Goal: Navigation & Orientation: Find specific page/section

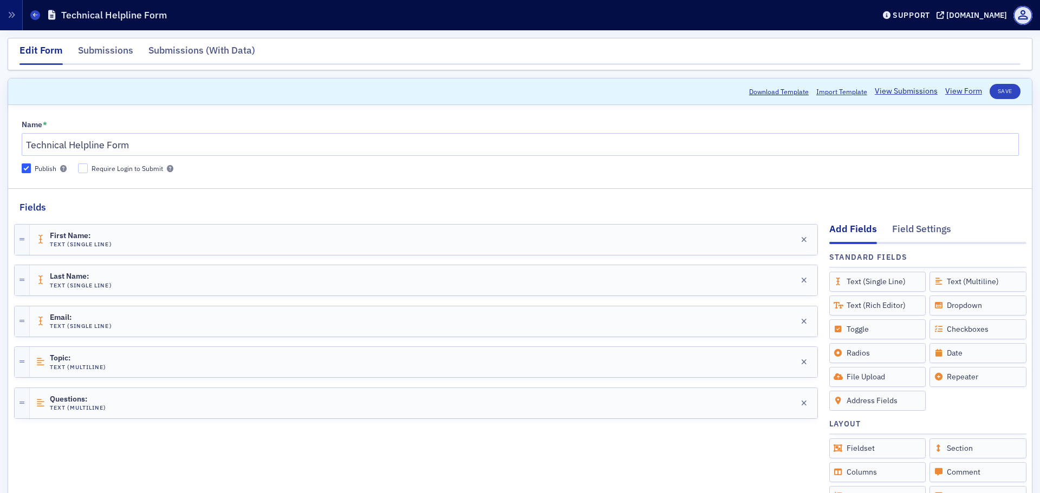
click at [11, 17] on icon "button" at bounding box center [12, 15] width 8 height 8
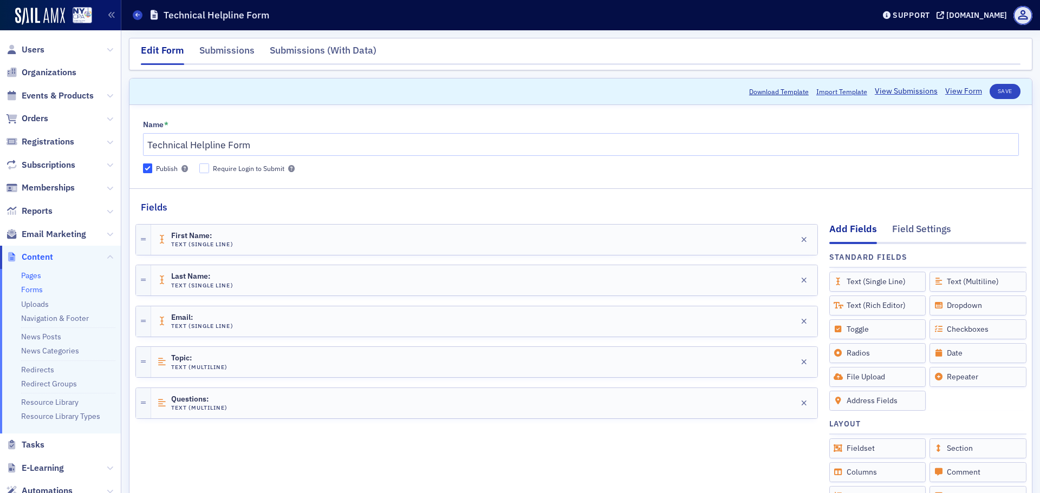
click at [36, 277] on link "Pages" at bounding box center [31, 276] width 20 height 10
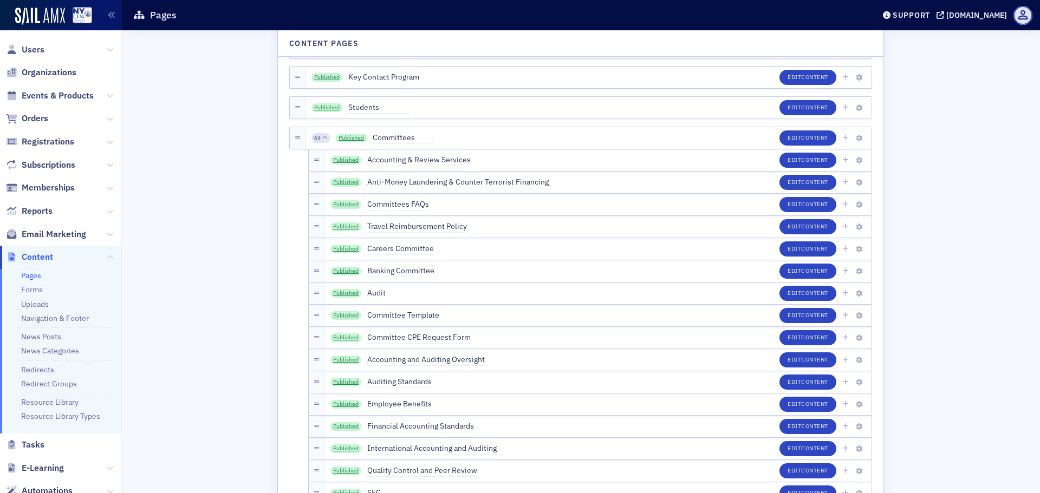
scroll to position [2491, 0]
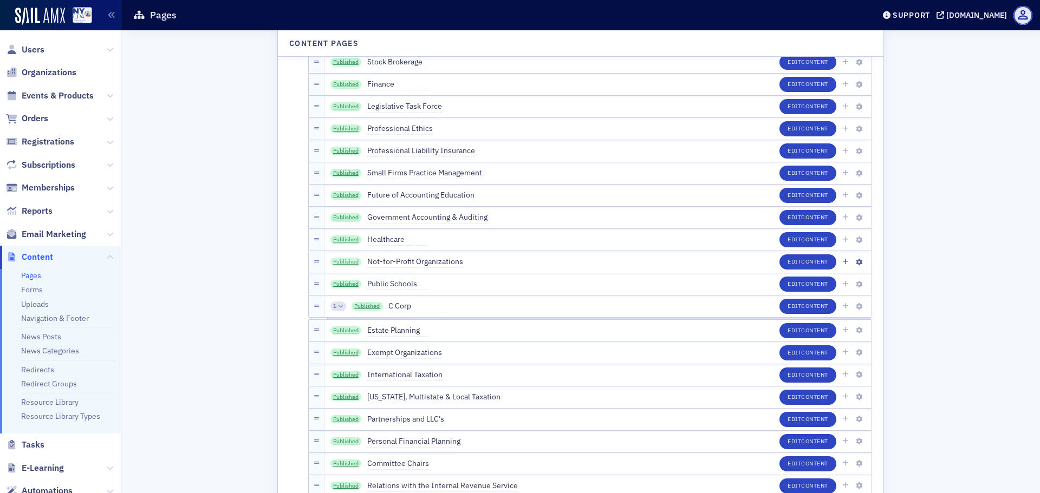
click at [340, 263] on link "Published" at bounding box center [345, 262] width 31 height 9
drag, startPoint x: 463, startPoint y: 264, endPoint x: 373, endPoint y: 257, distance: 90.2
click at [373, 257] on div "Published Not-for-Profit Organizations Edit Content" at bounding box center [597, 262] width 547 height 22
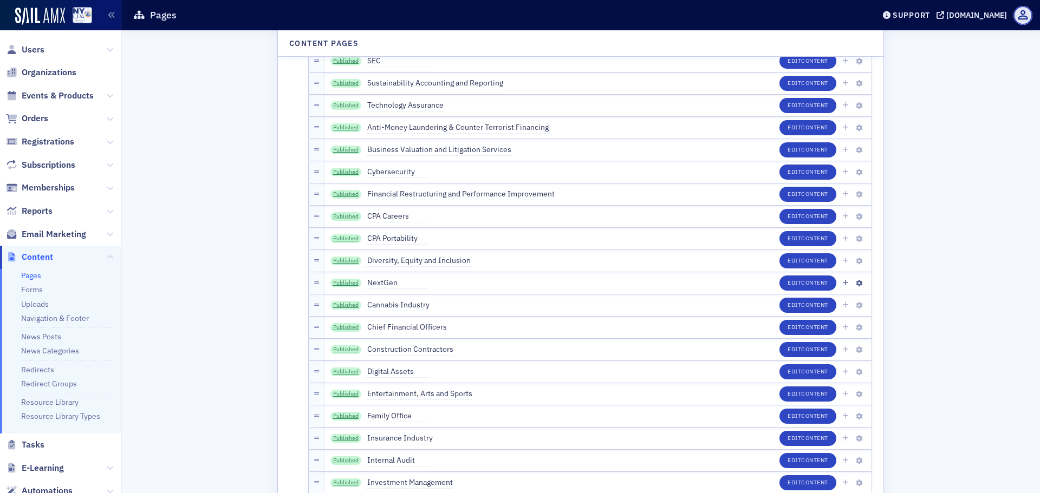
scroll to position [2436, 0]
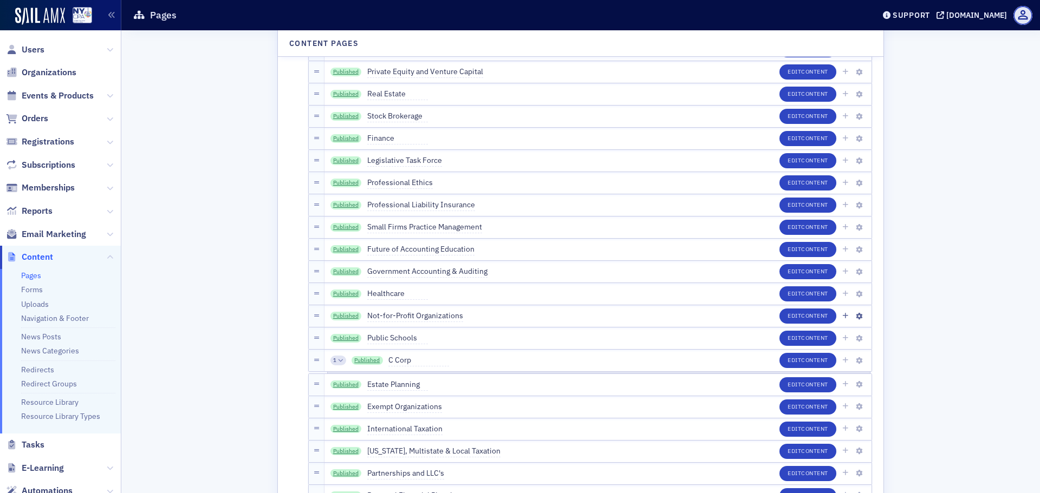
click at [410, 317] on span "Not-for-Profit Organizations" at bounding box center [415, 316] width 96 height 12
click at [410, 317] on input "Not-for-Profit Organizations" at bounding box center [418, 316] width 102 height 15
click at [504, 316] on icon "button" at bounding box center [506, 316] width 5 height 7
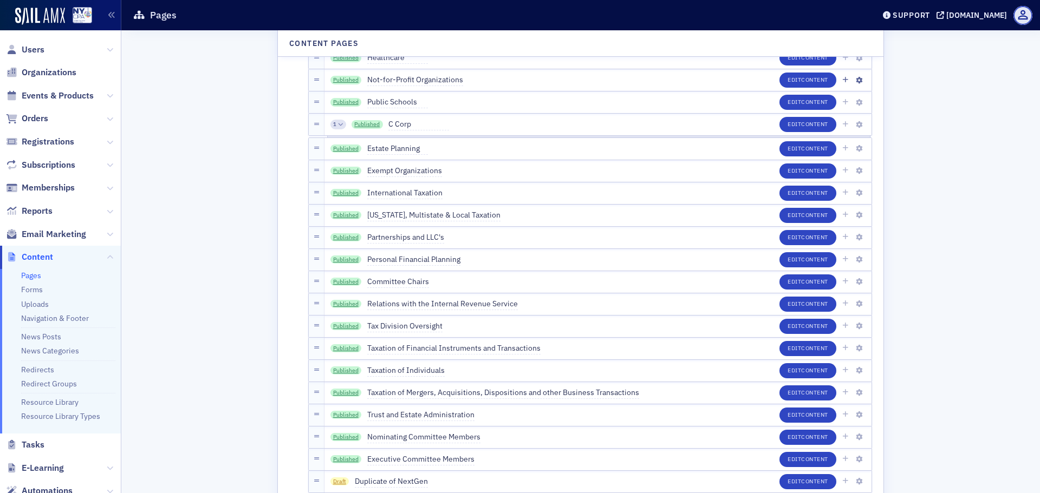
scroll to position [2707, 0]
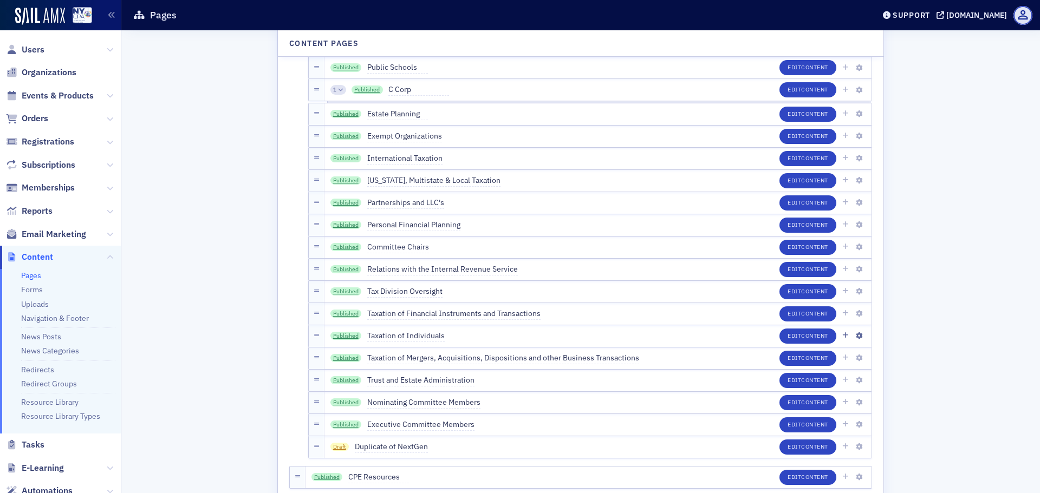
click at [420, 334] on span "Taxation of Individuals" at bounding box center [405, 336] width 77 height 12
click at [420, 334] on input "Taxation of Individuals" at bounding box center [418, 336] width 102 height 15
click at [419, 334] on input "Taxation of Individuals" at bounding box center [418, 336] width 102 height 15
click at [417, 335] on input "Taxation of Individuals" at bounding box center [418, 336] width 102 height 15
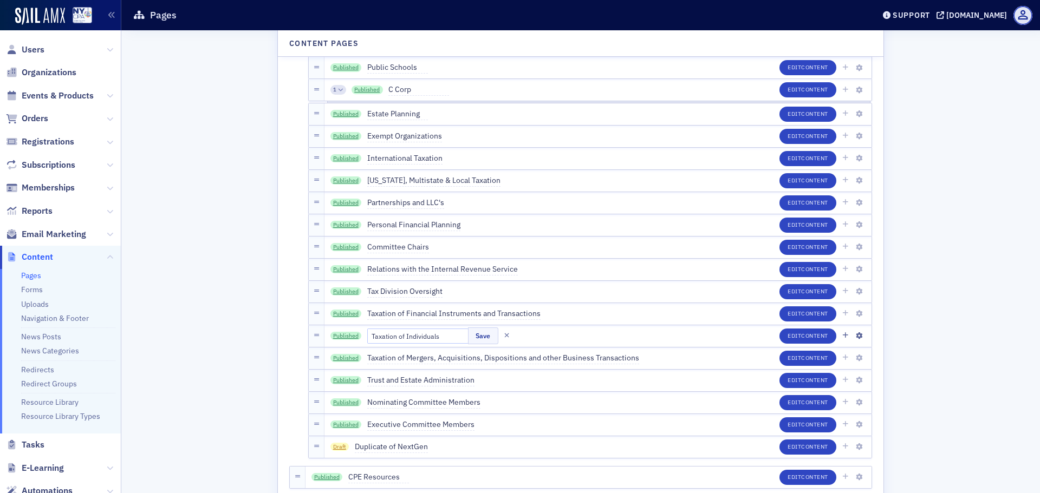
click at [417, 335] on input "Taxation of Individuals" at bounding box center [418, 336] width 102 height 15
click at [504, 333] on icon "button" at bounding box center [506, 336] width 5 height 7
click at [346, 336] on link "Published" at bounding box center [345, 336] width 31 height 9
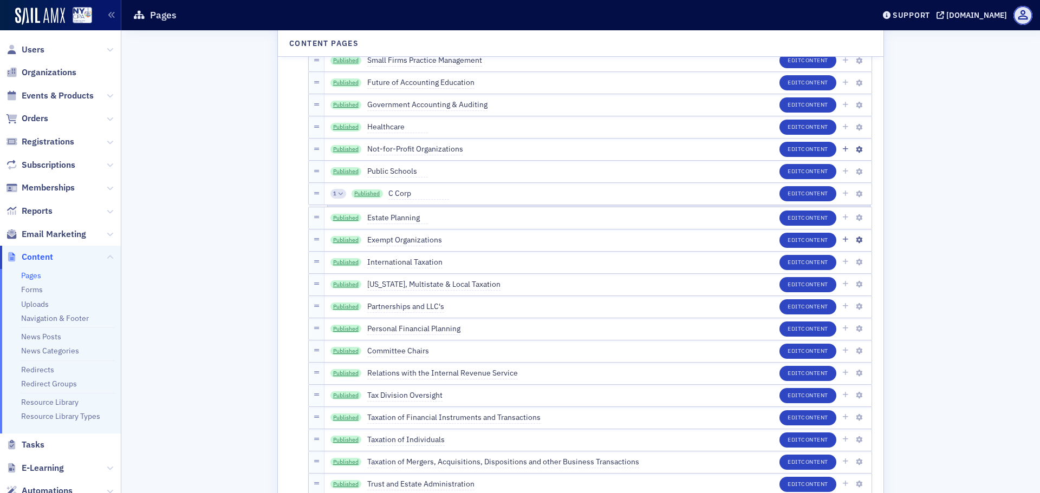
scroll to position [2657, 0]
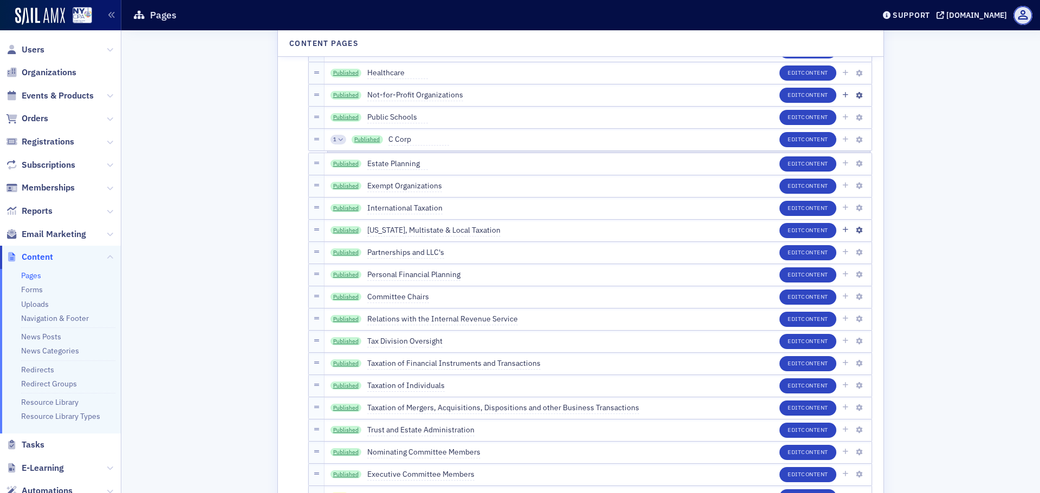
drag, startPoint x: 364, startPoint y: 229, endPoint x: 434, endPoint y: 228, distance: 70.4
click at [434, 228] on span "[US_STATE], Multistate & Local Taxation" at bounding box center [433, 231] width 133 height 12
click at [415, 232] on input "[US_STATE], Multistate & Local Taxation" at bounding box center [418, 230] width 102 height 15
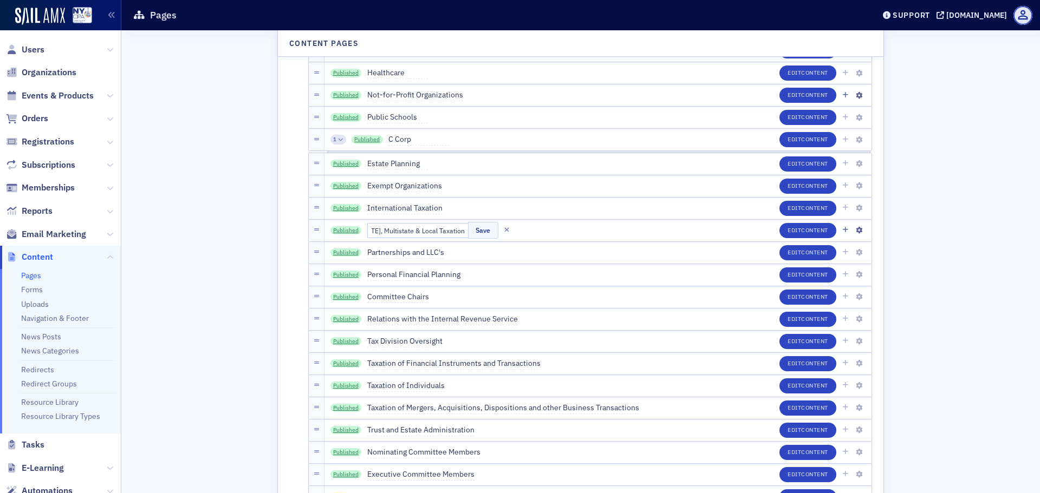
click at [415, 232] on input "[US_STATE], Multistate & Local Taxation" at bounding box center [418, 230] width 102 height 15
click at [504, 230] on icon "button" at bounding box center [506, 230] width 5 height 7
click at [334, 229] on link "Published" at bounding box center [345, 230] width 31 height 9
drag, startPoint x: 536, startPoint y: 361, endPoint x: 415, endPoint y: 353, distance: 120.6
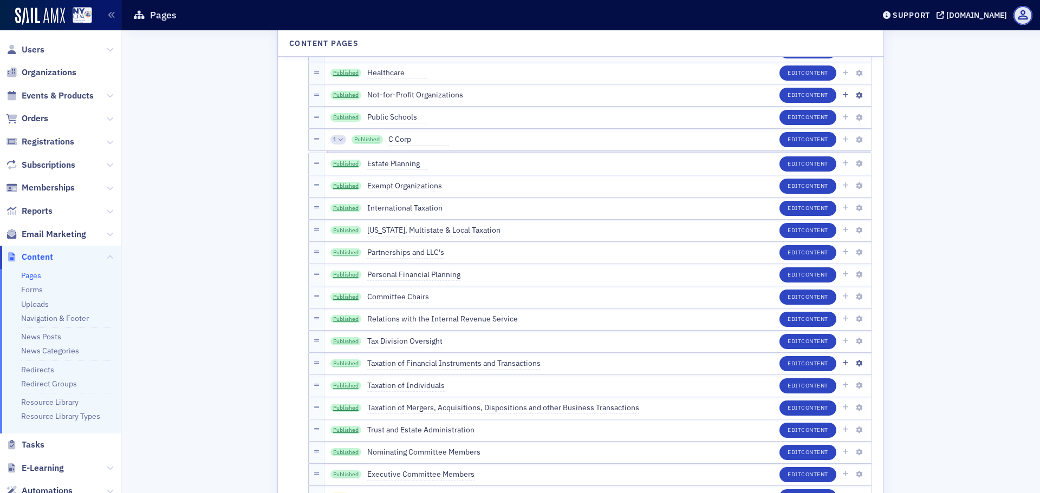
click at [415, 353] on div "Published Taxation of Financial Instruments and Transactions Edit Content" at bounding box center [597, 364] width 547 height 22
click at [412, 363] on span "Taxation of Financial Instruments and Transactions" at bounding box center [453, 364] width 173 height 12
click at [412, 363] on input "Taxation of Financial Instruments and Transactions" at bounding box center [418, 363] width 102 height 15
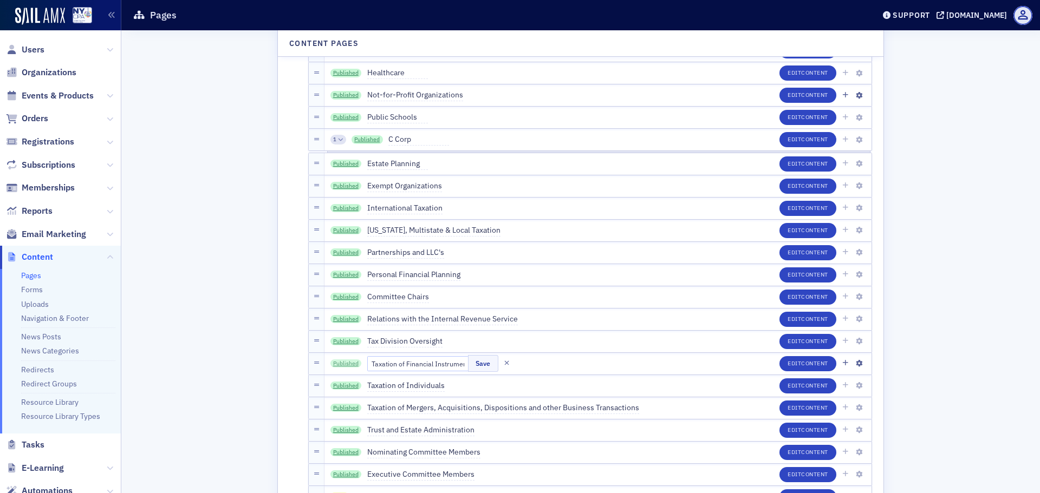
click at [341, 365] on link "Published" at bounding box center [345, 364] width 31 height 9
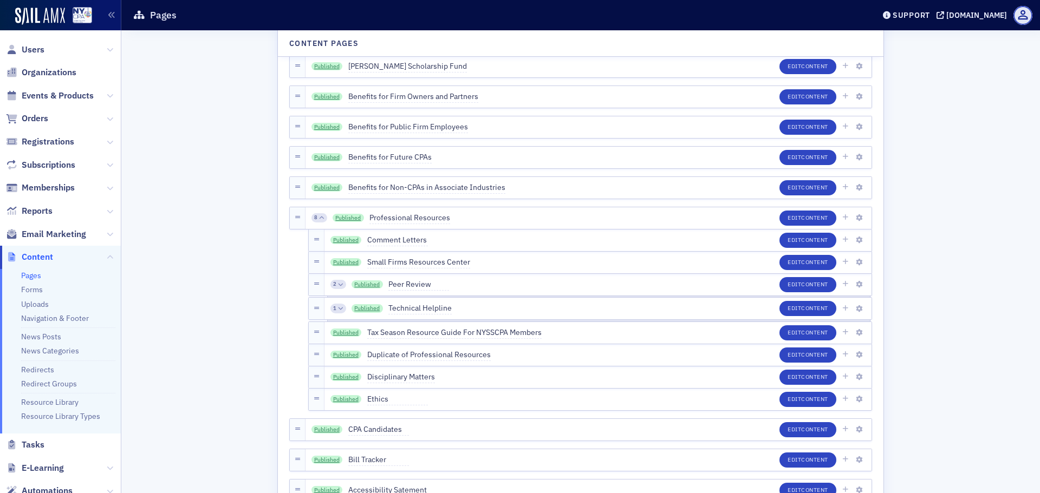
scroll to position [2402, 0]
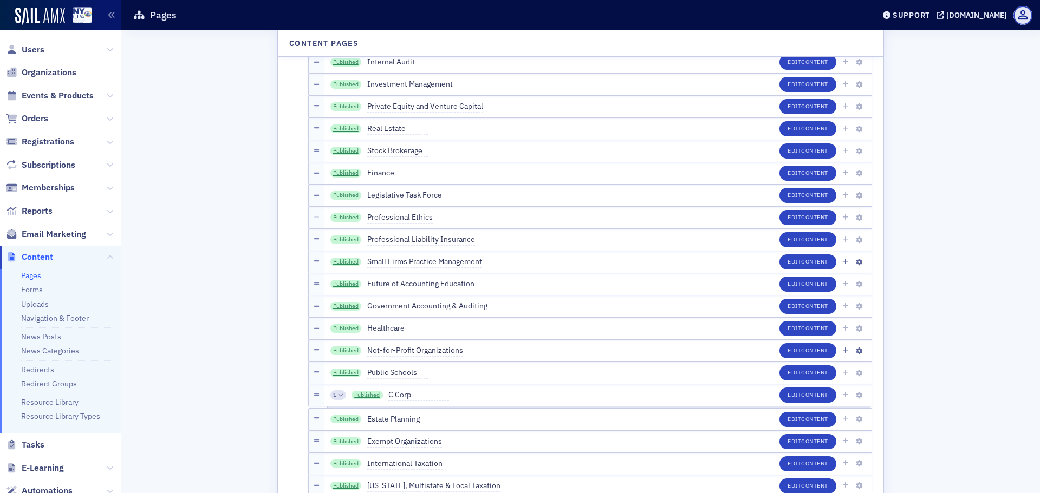
click at [457, 259] on span "Small Firms Practice Management" at bounding box center [424, 262] width 115 height 12
click at [428, 261] on span "Small Firms Practice Management" at bounding box center [424, 262] width 115 height 12
click at [428, 261] on input "Small Firms Practice Management" at bounding box center [418, 262] width 102 height 15
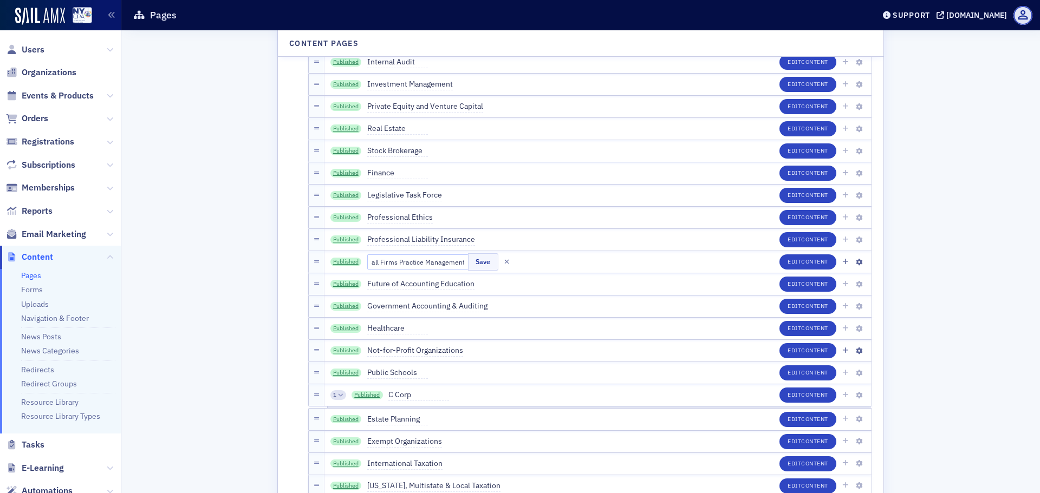
click at [428, 261] on input "Small Firms Practice Management" at bounding box center [418, 262] width 102 height 15
click at [333, 260] on link "Published" at bounding box center [345, 262] width 31 height 9
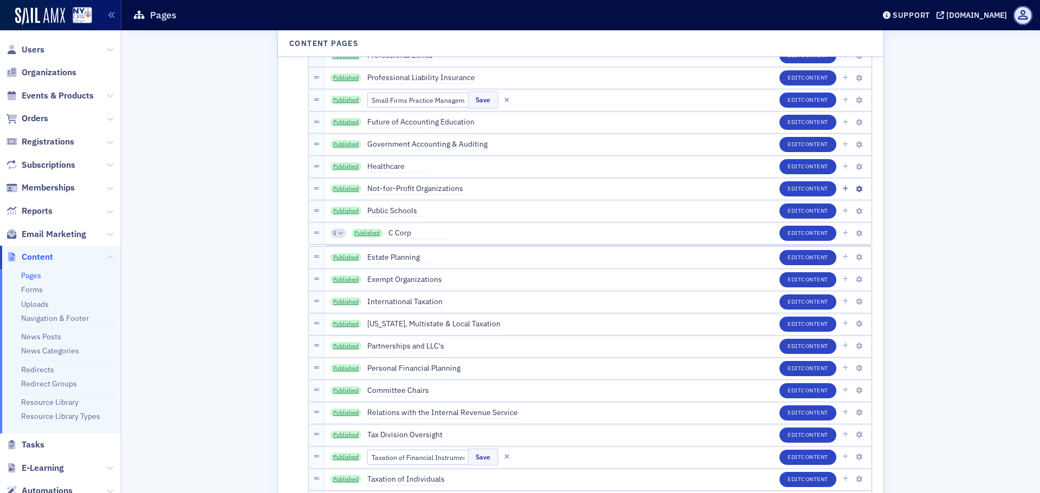
scroll to position [2564, 0]
click at [396, 304] on span "International Taxation" at bounding box center [404, 302] width 75 height 12
click at [396, 304] on input "International Taxation" at bounding box center [418, 301] width 102 height 15
click at [504, 298] on icon "button" at bounding box center [506, 301] width 5 height 7
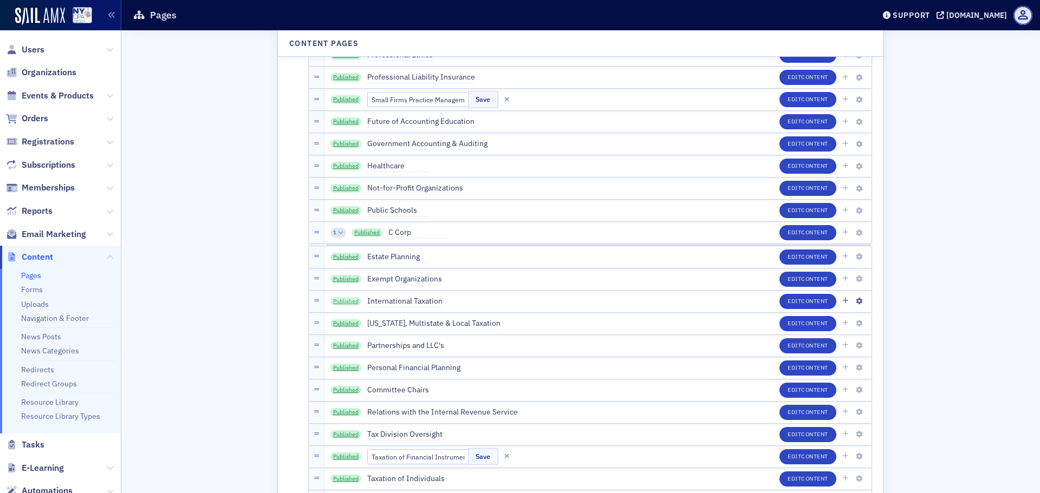
click at [349, 299] on link "Published" at bounding box center [345, 301] width 31 height 9
click at [425, 413] on span "Relations with the Internal Revenue Service" at bounding box center [442, 413] width 151 height 12
click at [425, 413] on input "Relations with the Internal Revenue Service" at bounding box center [418, 412] width 102 height 15
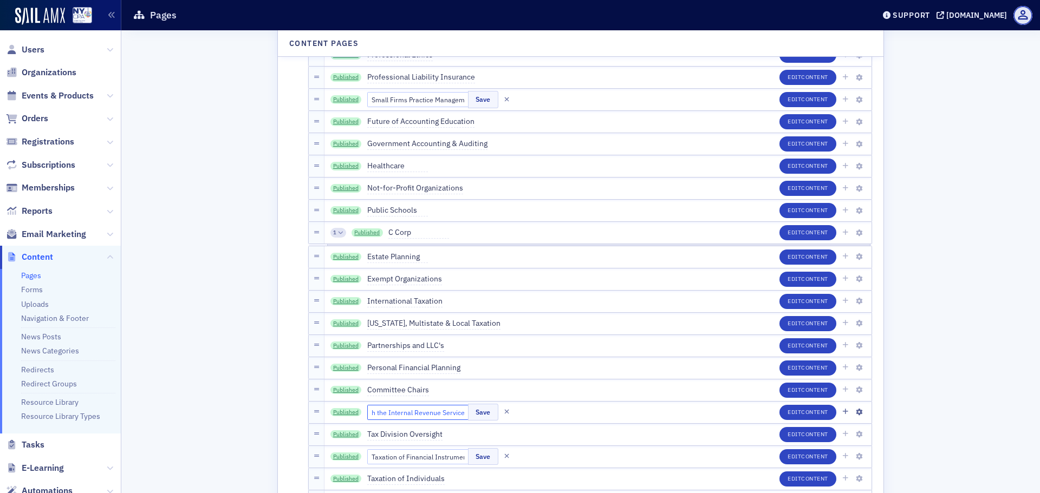
scroll to position [0, 0]
click at [504, 412] on icon "button" at bounding box center [506, 412] width 5 height 7
click at [337, 412] on link "Published" at bounding box center [345, 412] width 31 height 9
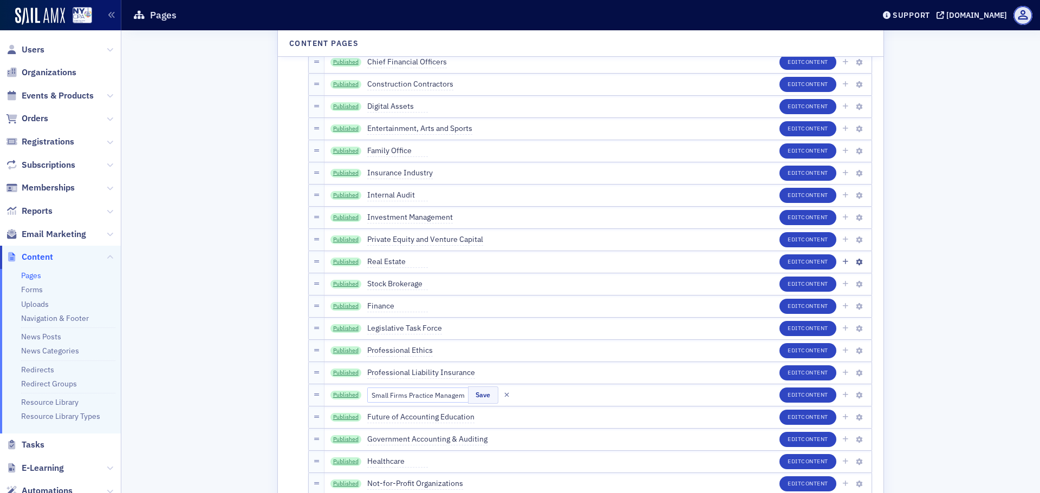
click at [393, 264] on span "Real Estate" at bounding box center [397, 262] width 61 height 12
click at [389, 264] on input "Real Estate" at bounding box center [418, 262] width 102 height 15
click at [504, 262] on icon "button" at bounding box center [506, 262] width 5 height 7
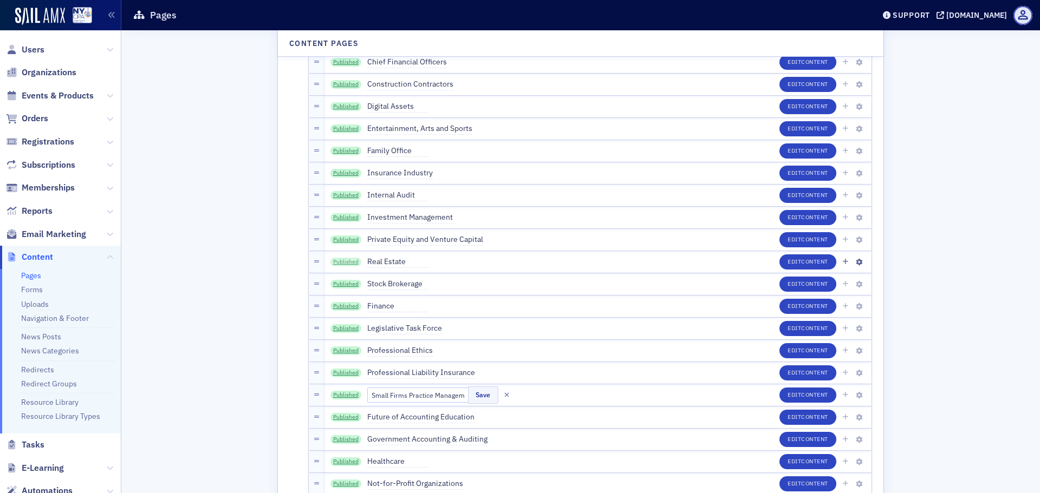
click at [345, 259] on link "Published" at bounding box center [345, 262] width 31 height 9
click at [404, 281] on span "Stock Brokerage" at bounding box center [397, 284] width 61 height 12
click at [401, 281] on input "Stock Brokerage" at bounding box center [418, 284] width 102 height 15
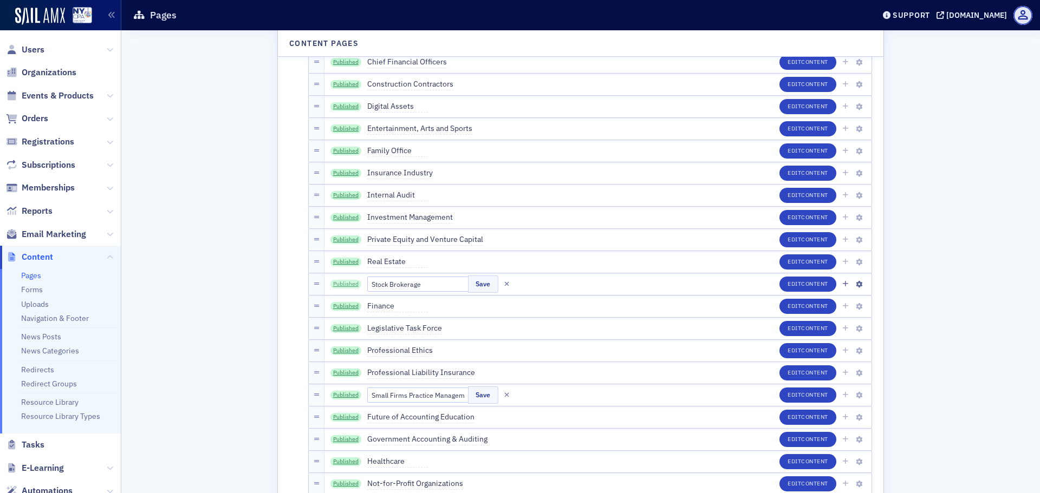
click at [340, 285] on link "Published" at bounding box center [345, 284] width 31 height 9
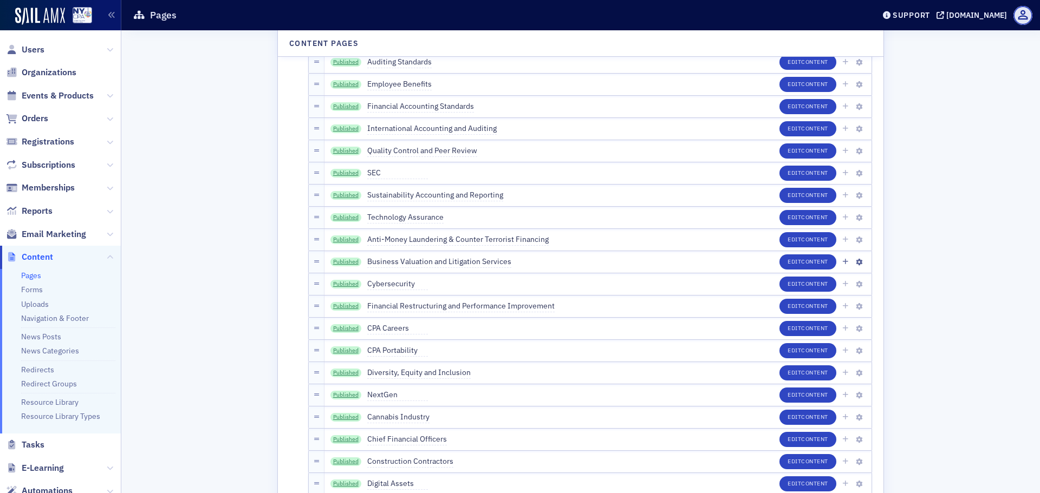
click at [426, 262] on span "Business Valuation and Litigation Services" at bounding box center [439, 262] width 144 height 12
click at [426, 262] on input "Business Valuation and Litigation Services" at bounding box center [418, 262] width 102 height 15
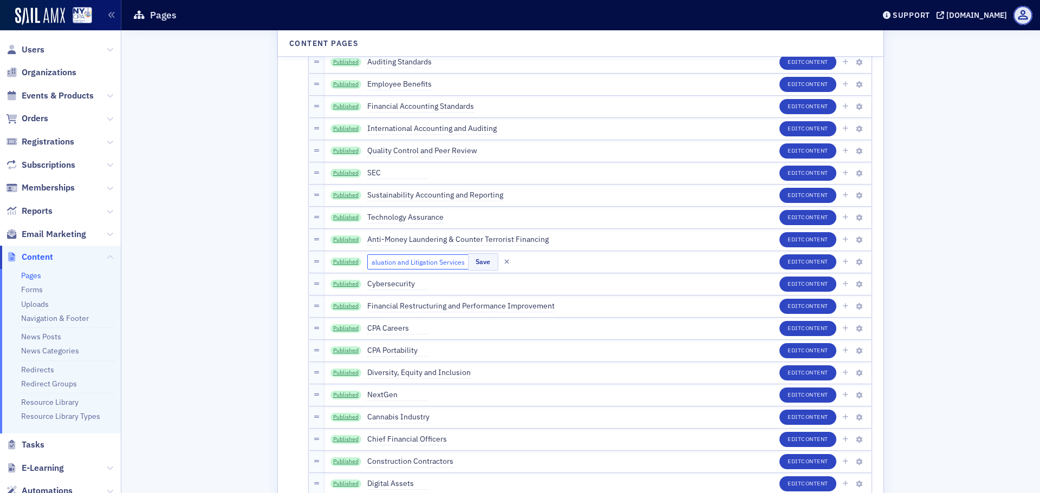
scroll to position [0, 0]
click at [346, 263] on link "Published" at bounding box center [345, 262] width 31 height 9
click at [504, 263] on icon "button" at bounding box center [506, 262] width 5 height 7
click at [408, 193] on span "Sustainability Accounting and Reporting" at bounding box center [435, 196] width 136 height 12
click at [408, 193] on input "Sustainability Accounting and Reporting" at bounding box center [418, 195] width 102 height 15
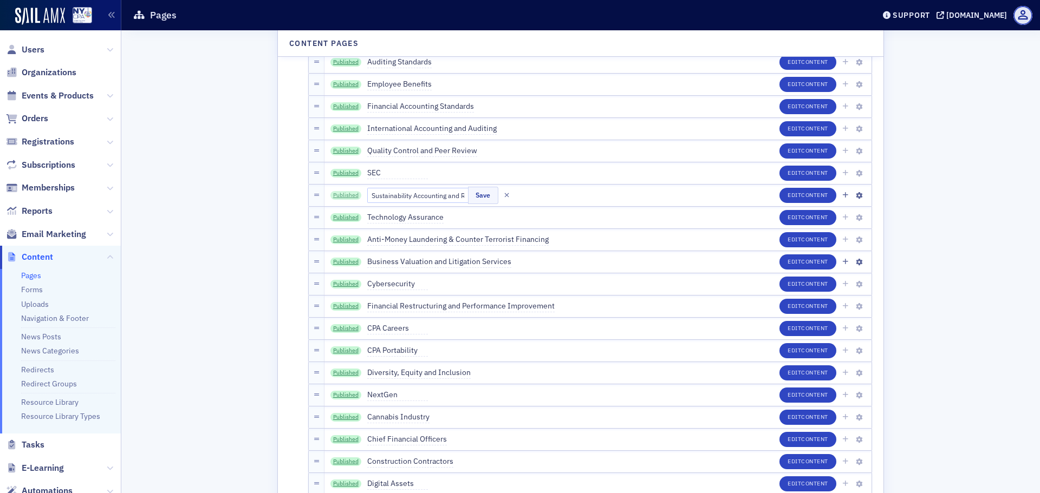
click at [337, 192] on link "Published" at bounding box center [345, 195] width 31 height 9
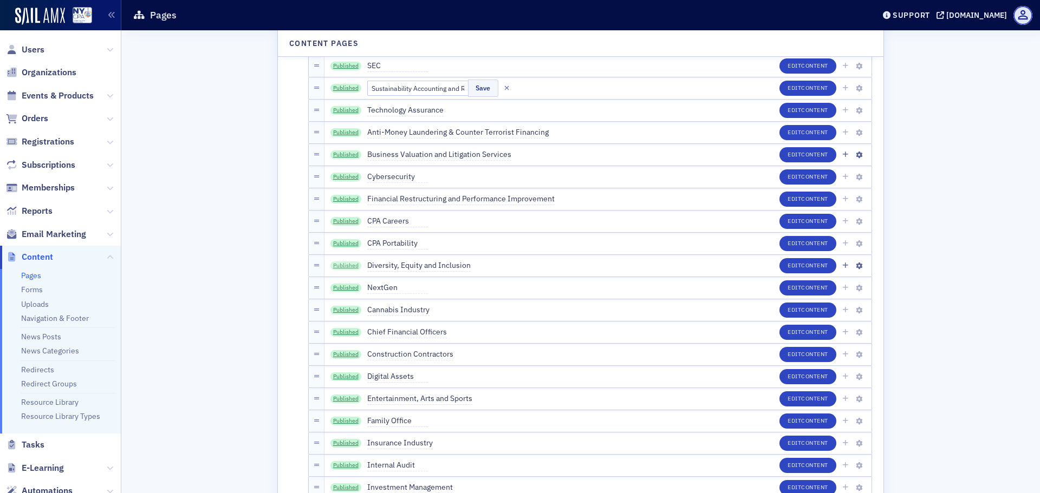
scroll to position [1999, 0]
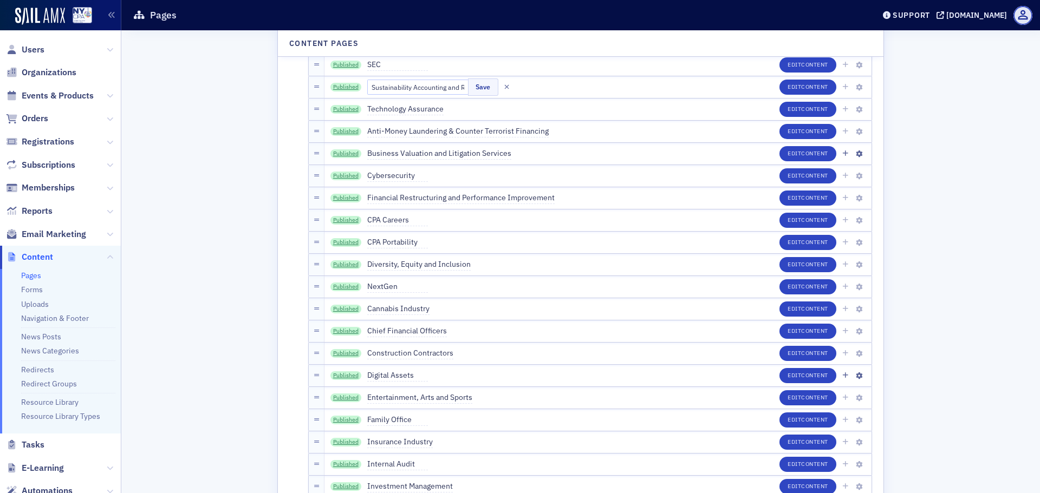
click at [388, 373] on span "Digital Assets" at bounding box center [397, 376] width 61 height 12
click at [389, 373] on input "Digital Assets" at bounding box center [418, 375] width 102 height 15
click at [343, 376] on link "Published" at bounding box center [345, 376] width 31 height 9
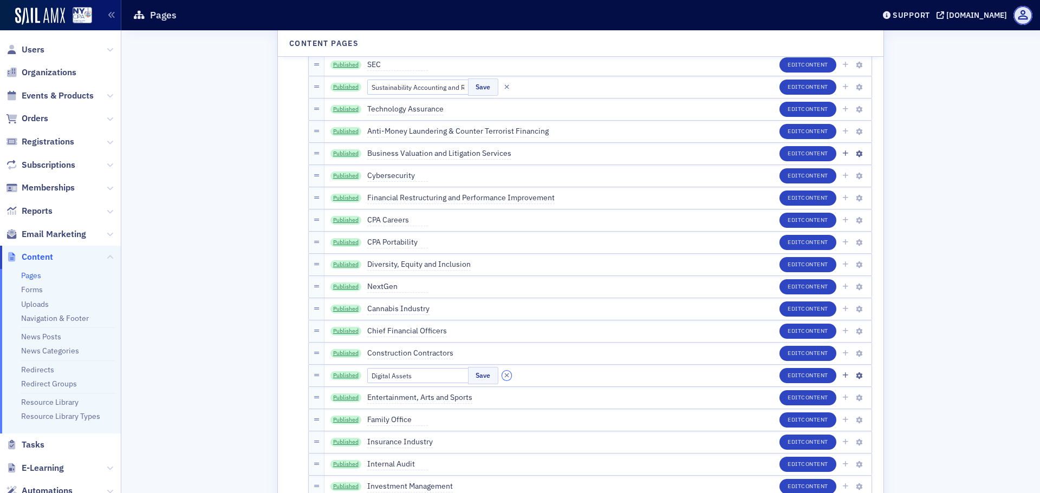
drag, startPoint x: 488, startPoint y: 374, endPoint x: 476, endPoint y: 366, distance: 14.3
click at [504, 374] on icon "button" at bounding box center [506, 376] width 5 height 7
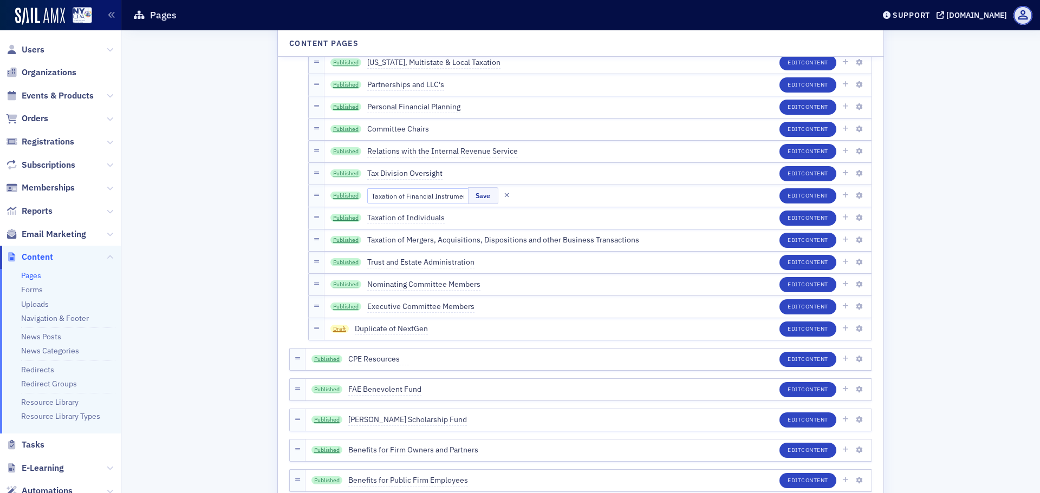
scroll to position [2559, 0]
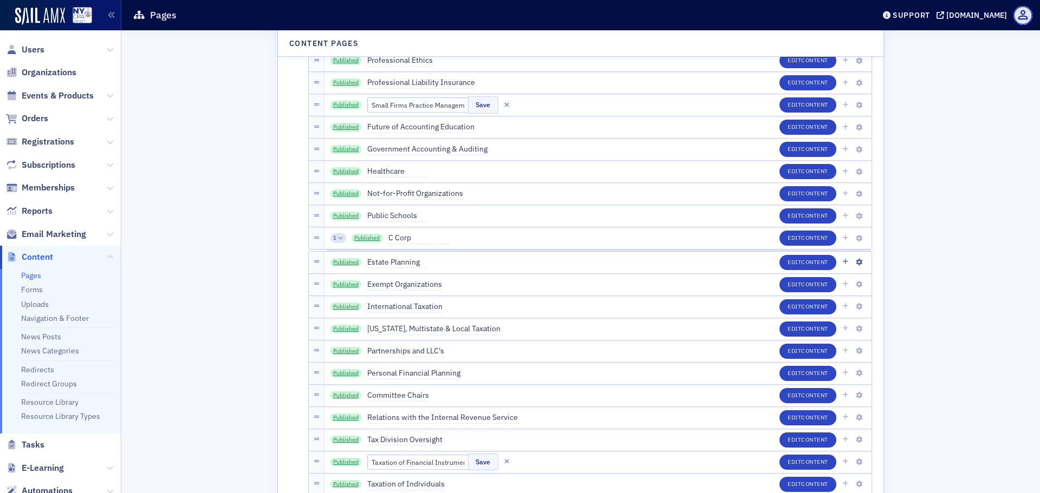
click at [410, 260] on span "Estate Planning" at bounding box center [397, 263] width 61 height 12
click at [410, 260] on input "Estate Planning" at bounding box center [418, 262] width 102 height 15
click at [504, 261] on icon "button" at bounding box center [506, 262] width 5 height 7
click at [341, 262] on link "Published" at bounding box center [345, 262] width 31 height 9
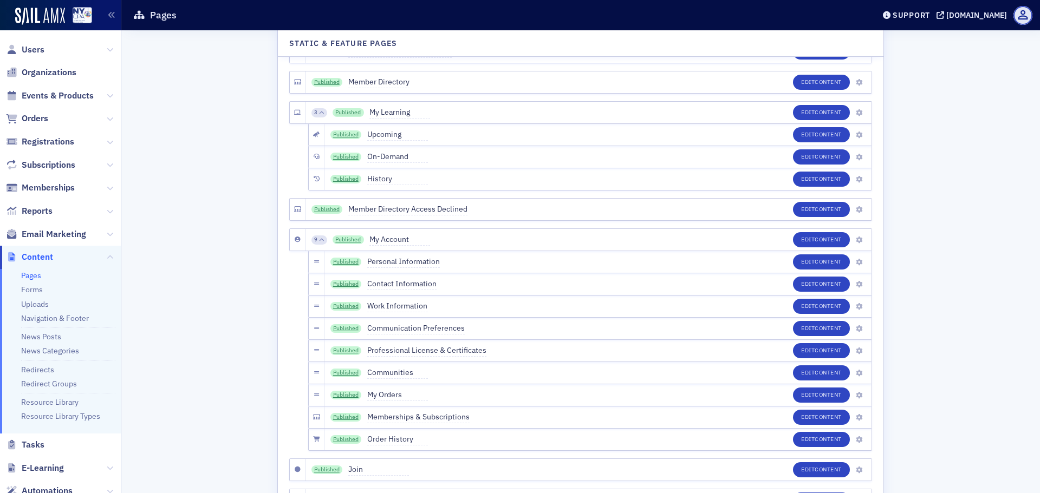
scroll to position [2670, 0]
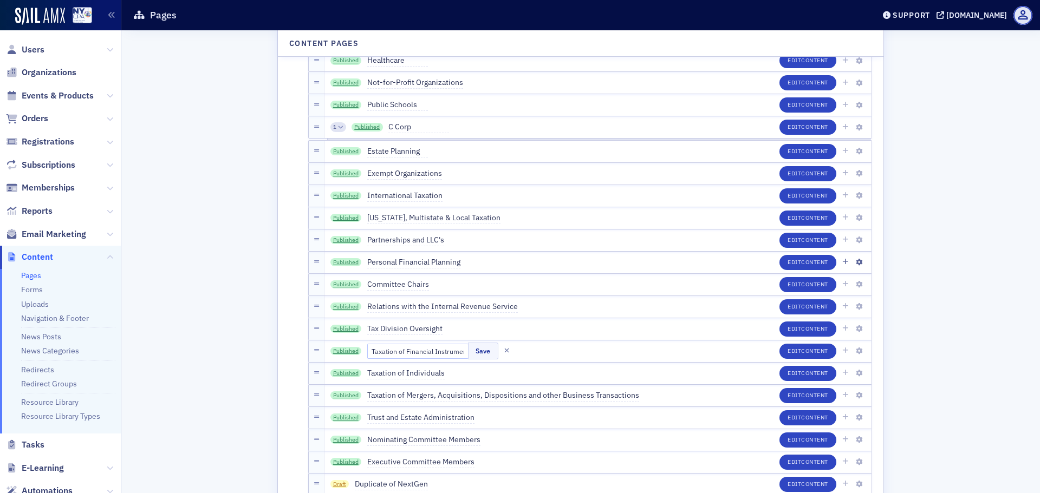
click at [409, 263] on span "Personal Financial Planning" at bounding box center [413, 263] width 93 height 12
click at [409, 263] on input "Personal Financial Planning" at bounding box center [418, 262] width 102 height 15
click at [504, 261] on icon "button" at bounding box center [506, 262] width 5 height 7
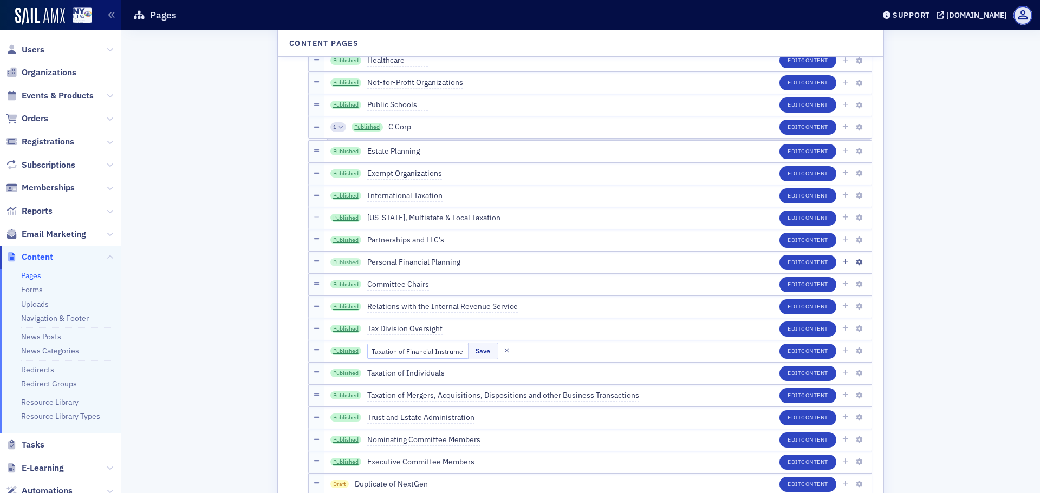
click at [342, 262] on link "Published" at bounding box center [345, 262] width 31 height 9
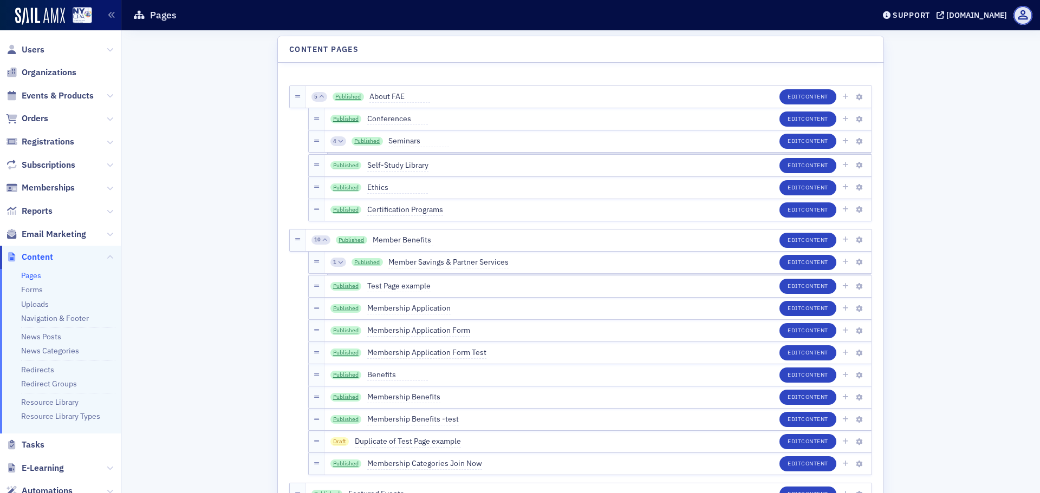
scroll to position [2648, 0]
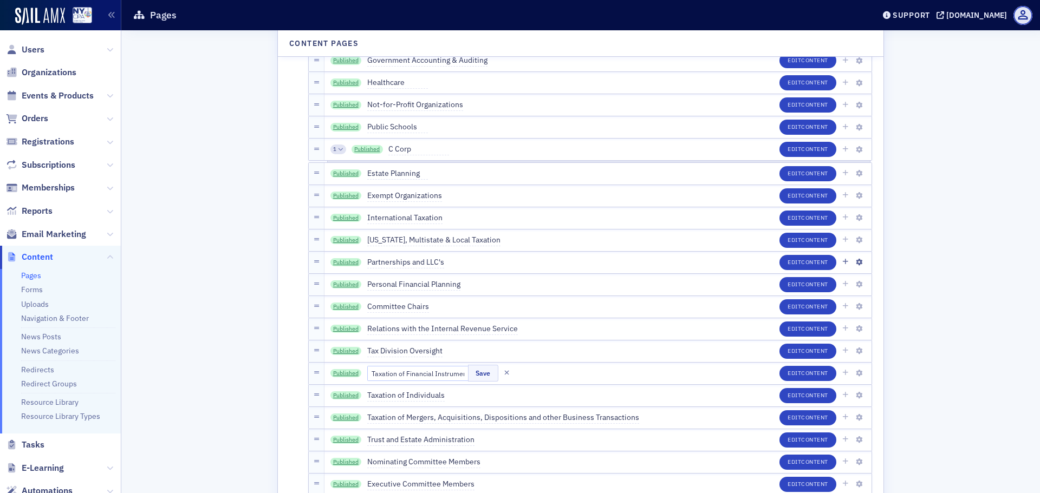
click at [413, 259] on span "Partnerships and LLC's" at bounding box center [405, 263] width 77 height 12
click at [409, 259] on input "Partnerships and LLC's" at bounding box center [418, 262] width 102 height 15
click at [504, 264] on icon "button" at bounding box center [506, 262] width 5 height 7
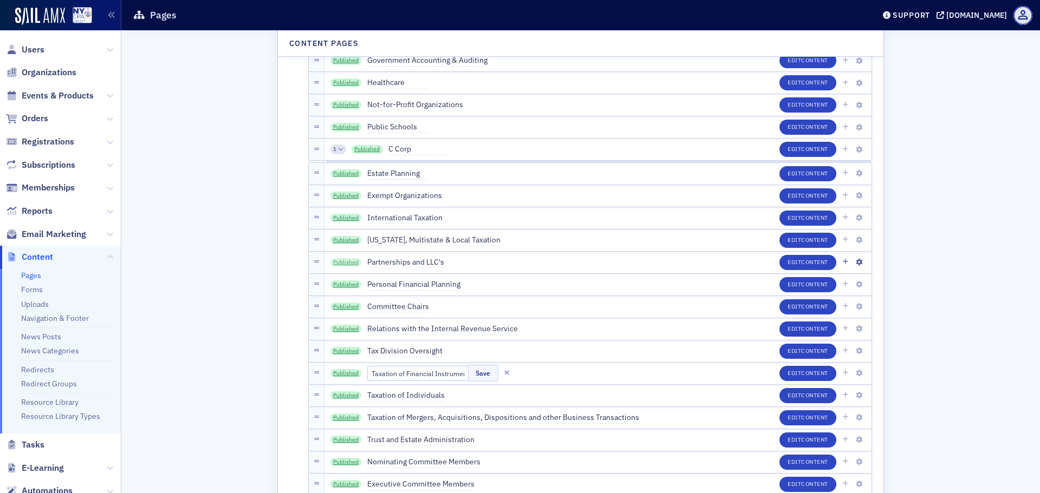
click at [352, 262] on link "Published" at bounding box center [345, 262] width 31 height 9
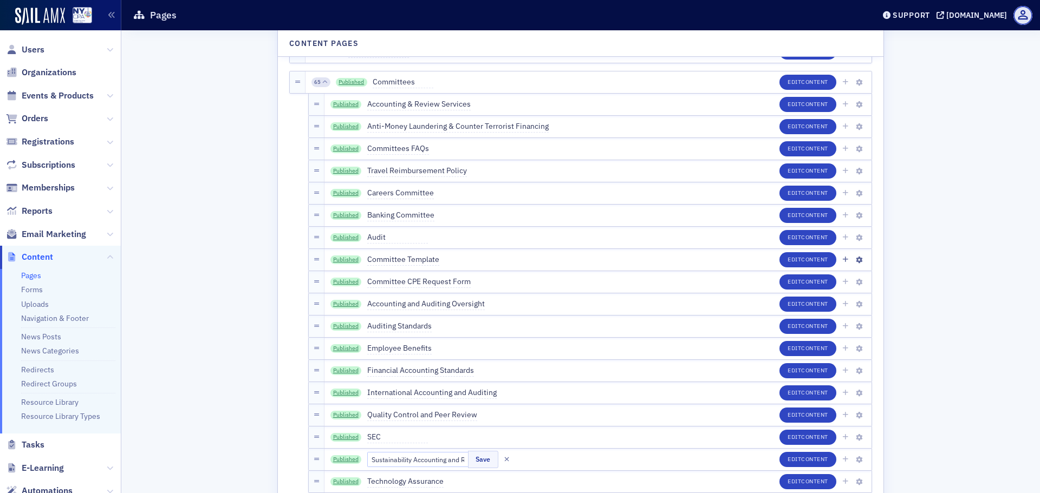
scroll to position [1733, 0]
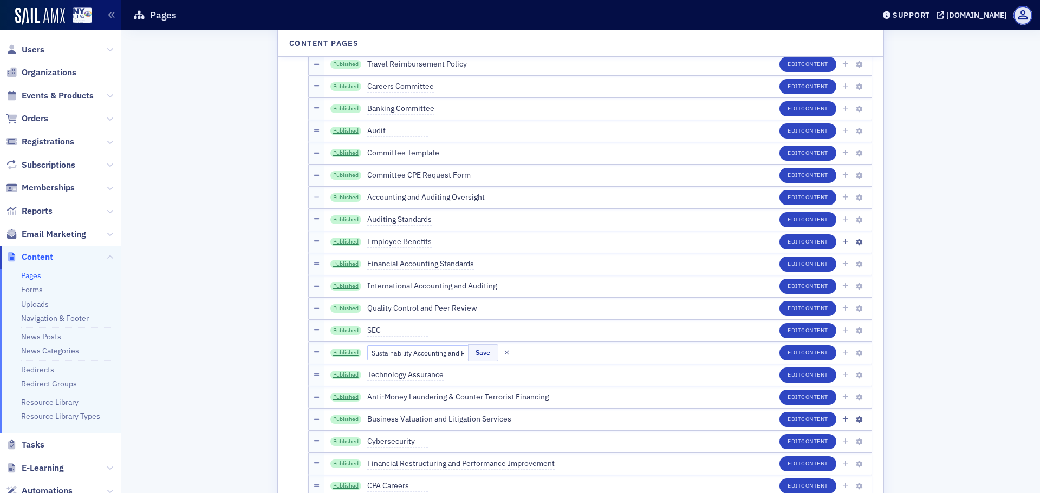
click at [387, 241] on span "Employee Benefits" at bounding box center [399, 242] width 64 height 12
click at [387, 241] on input "Employee Benefits" at bounding box center [418, 242] width 102 height 15
click at [343, 239] on link "Published" at bounding box center [345, 242] width 31 height 9
click at [504, 241] on icon "button" at bounding box center [506, 242] width 5 height 7
click at [504, 350] on icon "button" at bounding box center [506, 353] width 5 height 7
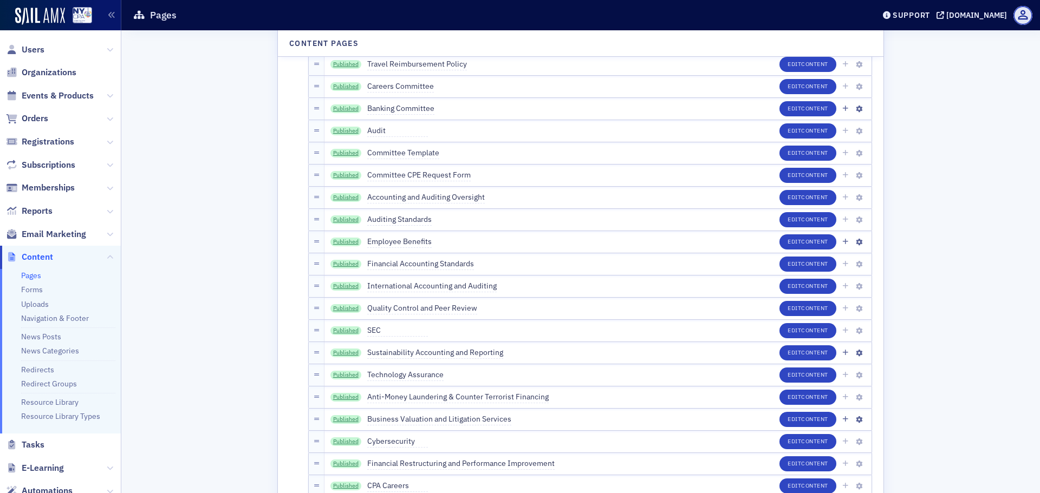
click at [415, 107] on span "Banking Committee" at bounding box center [400, 109] width 67 height 12
click at [415, 107] on input "Banking Committee" at bounding box center [418, 108] width 102 height 15
click at [349, 107] on link "Published" at bounding box center [345, 109] width 31 height 9
click at [504, 108] on icon "button" at bounding box center [506, 109] width 5 height 7
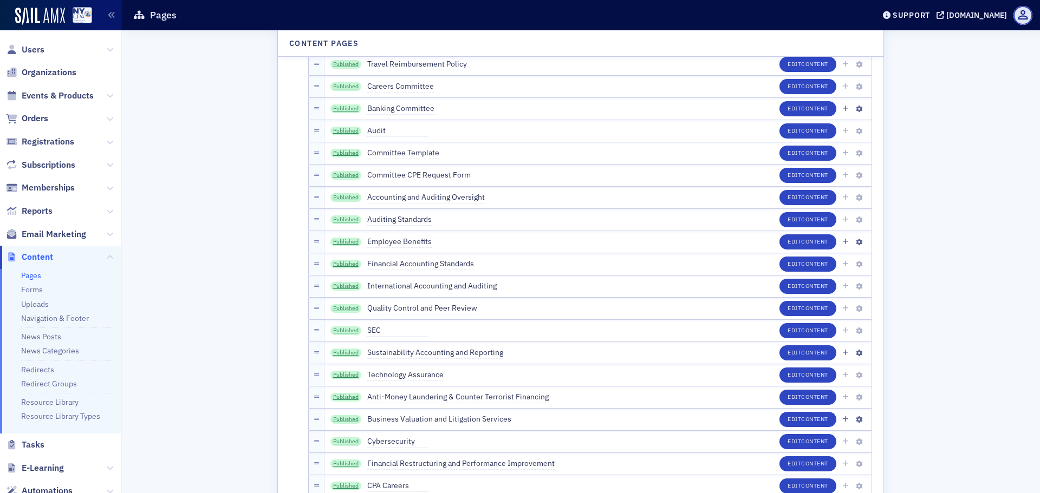
scroll to position [2581, 0]
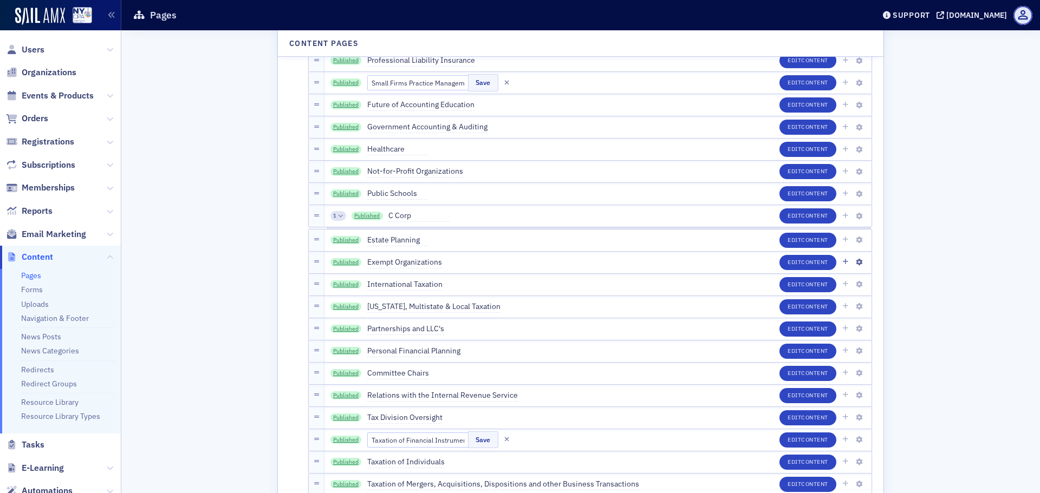
click at [397, 263] on span "Exempt Organizations" at bounding box center [404, 263] width 75 height 12
click at [397, 263] on input "Exempt Organizations" at bounding box center [418, 262] width 102 height 15
click at [504, 262] on icon "button" at bounding box center [506, 262] width 5 height 7
click at [504, 439] on icon "button" at bounding box center [506, 440] width 5 height 7
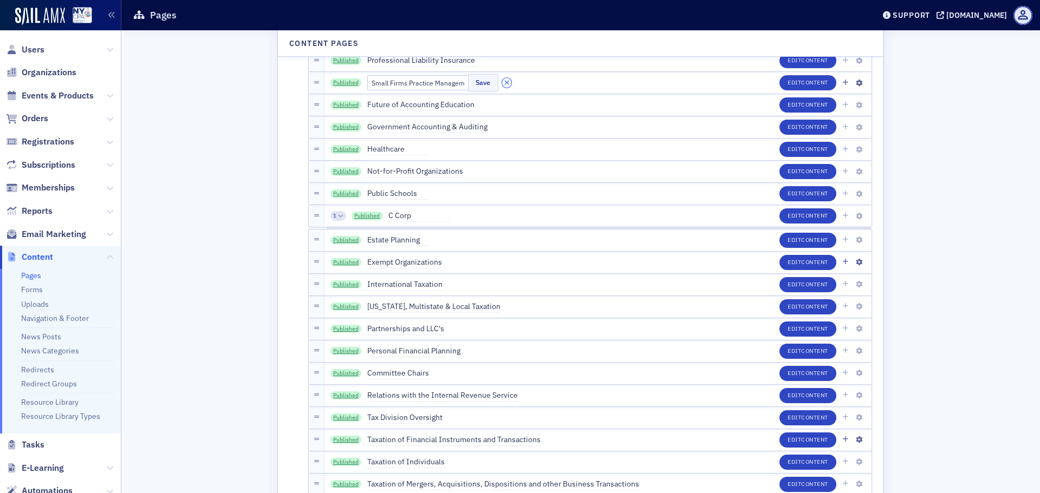
click at [502, 85] on button "button" at bounding box center [507, 83] width 10 height 10
click at [345, 262] on link "Published" at bounding box center [345, 262] width 31 height 9
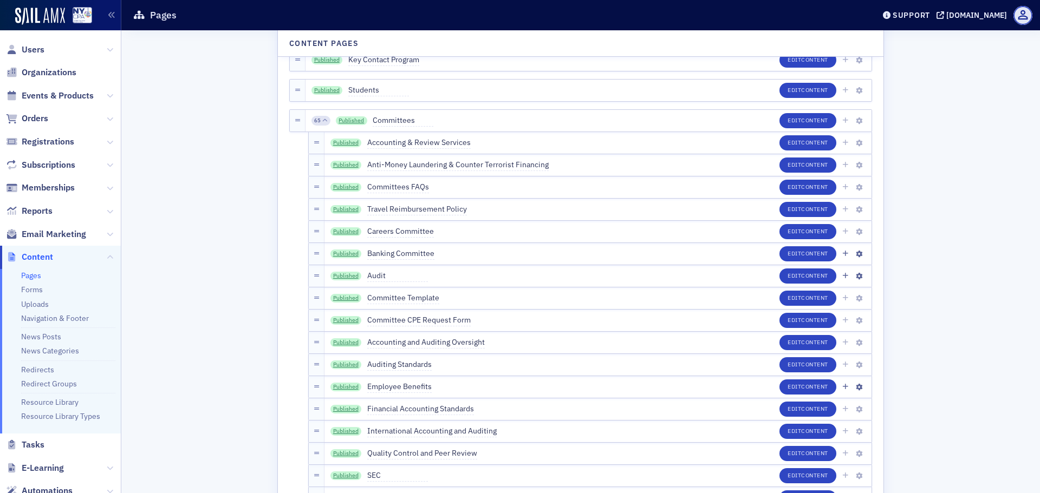
scroll to position [1612, 0]
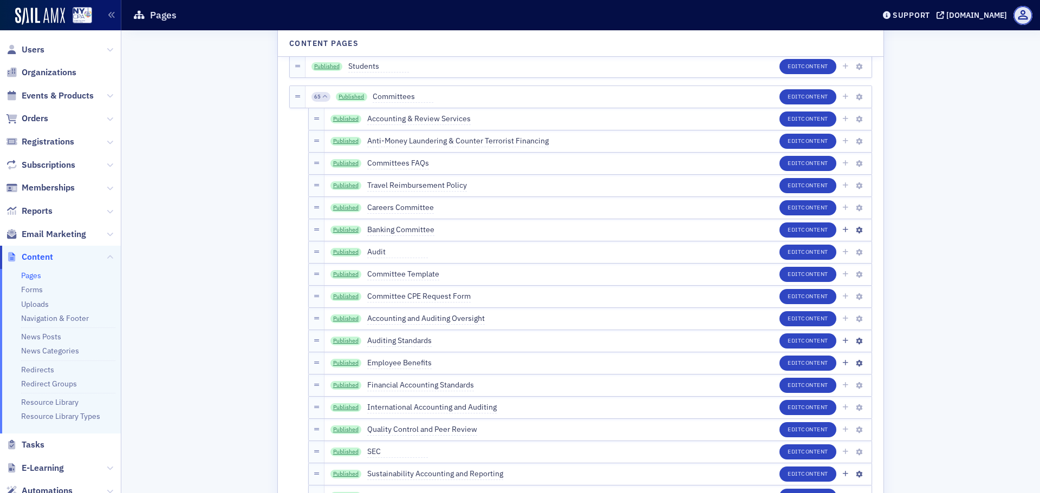
click at [379, 343] on span "Auditing Standards" at bounding box center [399, 341] width 64 height 12
click at [395, 342] on input "Auditing Standards" at bounding box center [418, 341] width 102 height 15
click at [504, 340] on icon "button" at bounding box center [506, 341] width 5 height 7
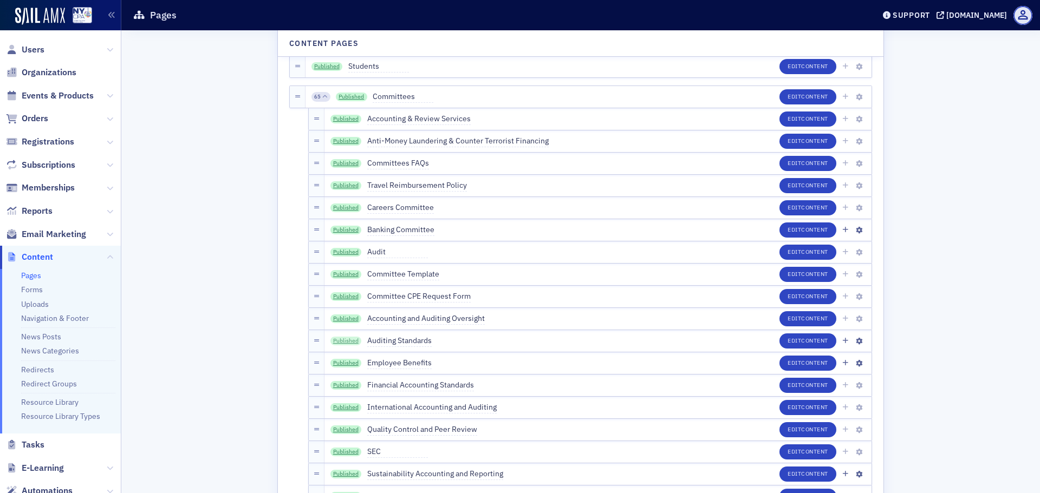
click at [343, 341] on link "Published" at bounding box center [345, 341] width 31 height 9
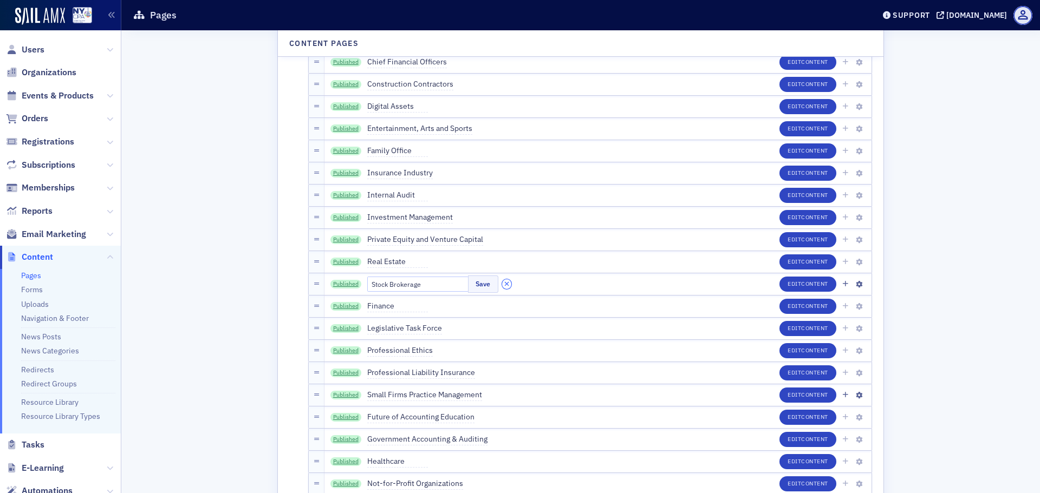
click at [502, 283] on button "button" at bounding box center [507, 285] width 10 height 10
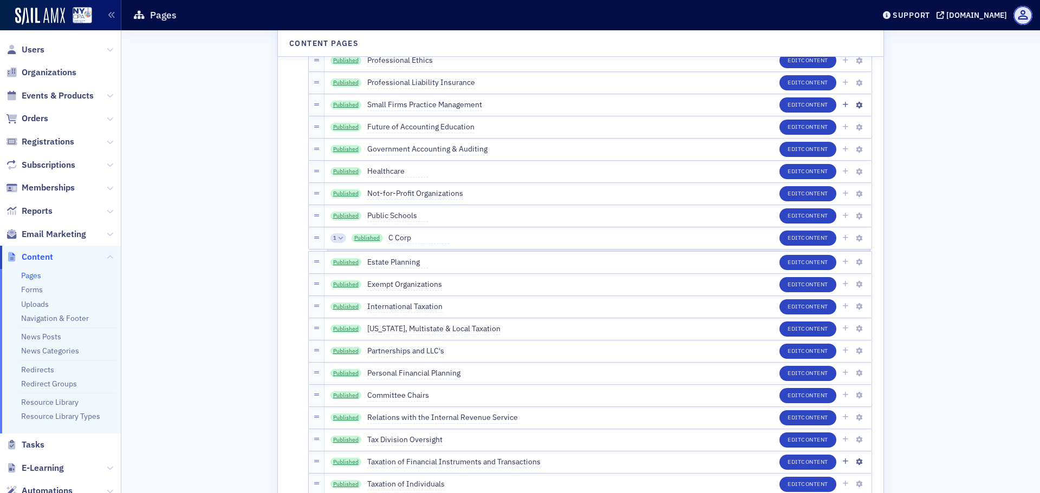
scroll to position [2825, 0]
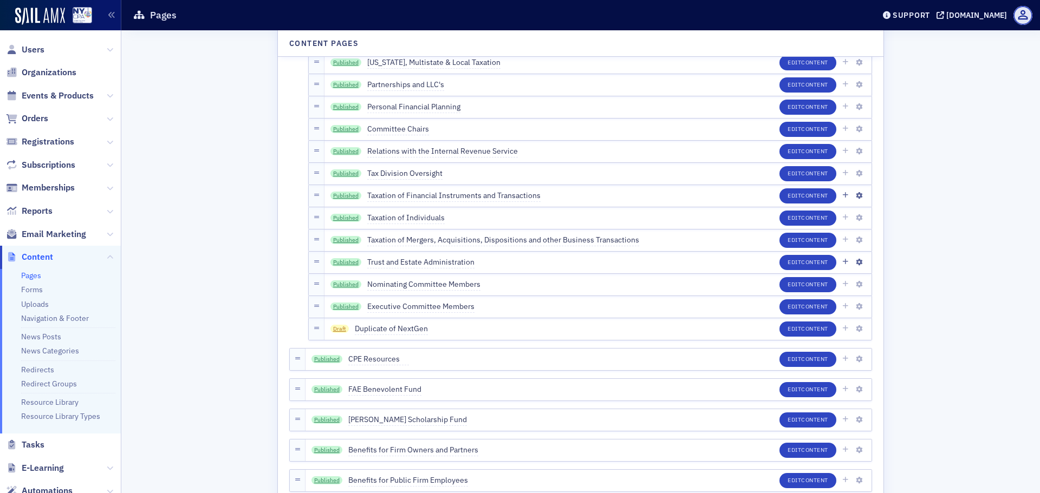
click at [376, 262] on span "Trust and Estate Administration" at bounding box center [420, 263] width 107 height 12
click at [377, 262] on input "Trust and Estate Administration" at bounding box center [418, 262] width 102 height 15
click at [504, 262] on icon "button" at bounding box center [506, 262] width 5 height 7
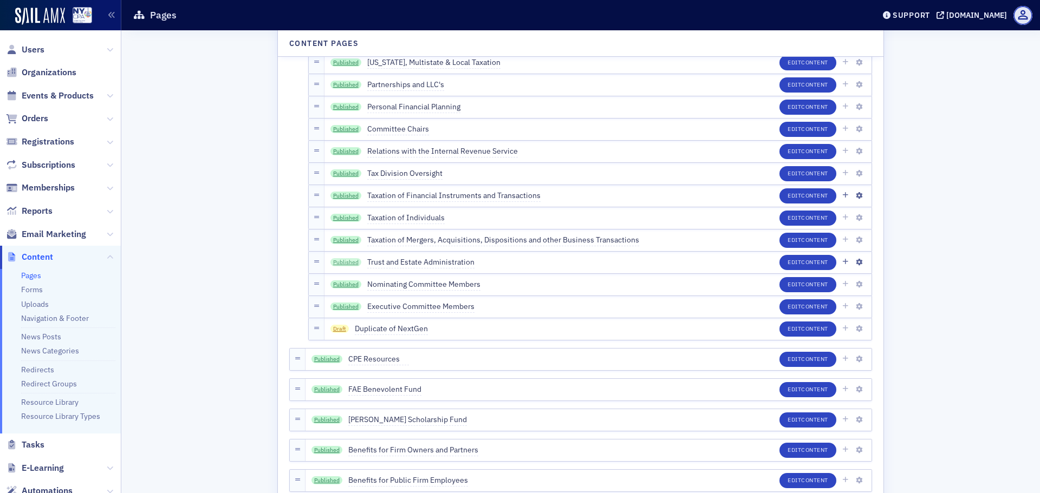
click at [351, 258] on link "Published" at bounding box center [345, 262] width 31 height 9
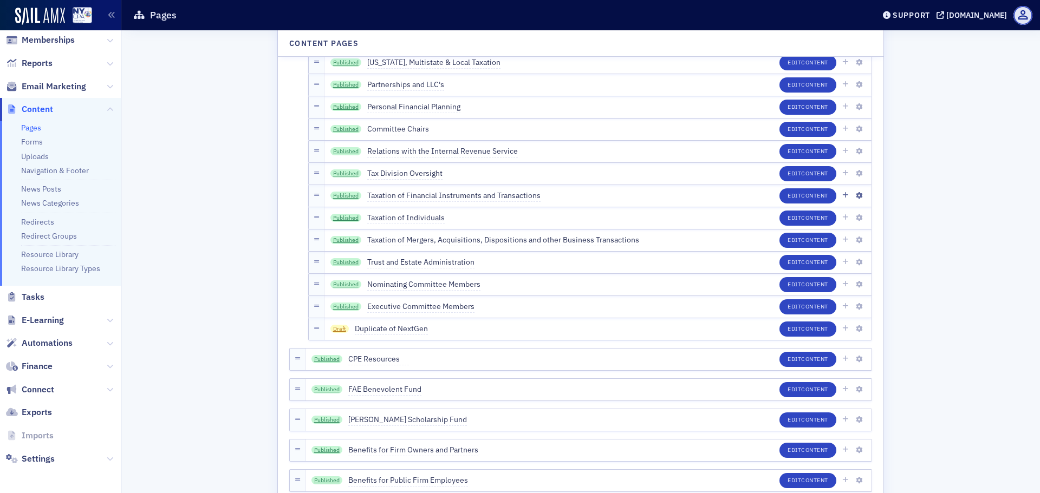
scroll to position [1736, 0]
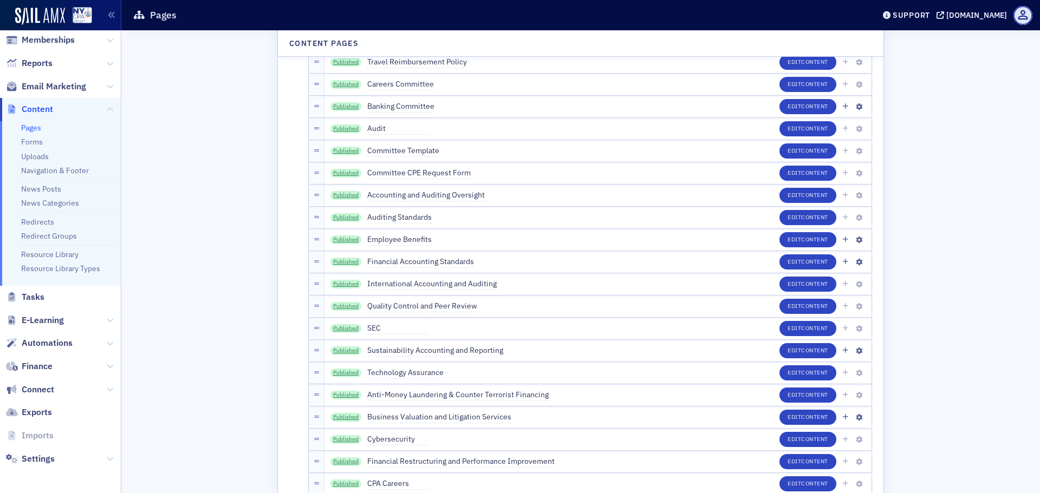
click at [416, 264] on span "Financial Accounting Standards" at bounding box center [420, 262] width 107 height 12
click at [416, 264] on input "Financial Accounting Standards" at bounding box center [418, 262] width 102 height 15
click at [345, 262] on link "Published" at bounding box center [345, 262] width 31 height 9
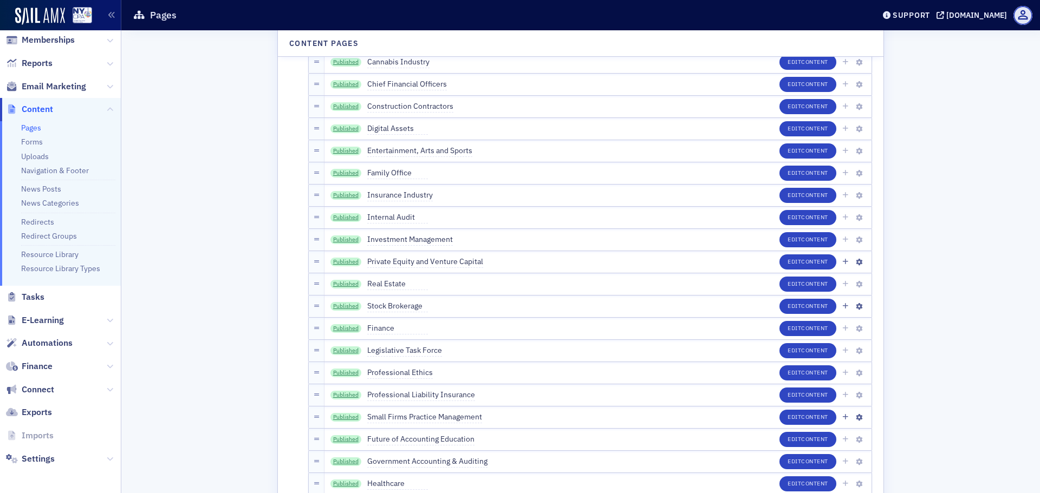
click at [414, 263] on span "Private Equity and Venture Capital" at bounding box center [425, 262] width 116 height 12
click at [413, 263] on input "Private Equity and Venture Capital" at bounding box center [418, 262] width 102 height 15
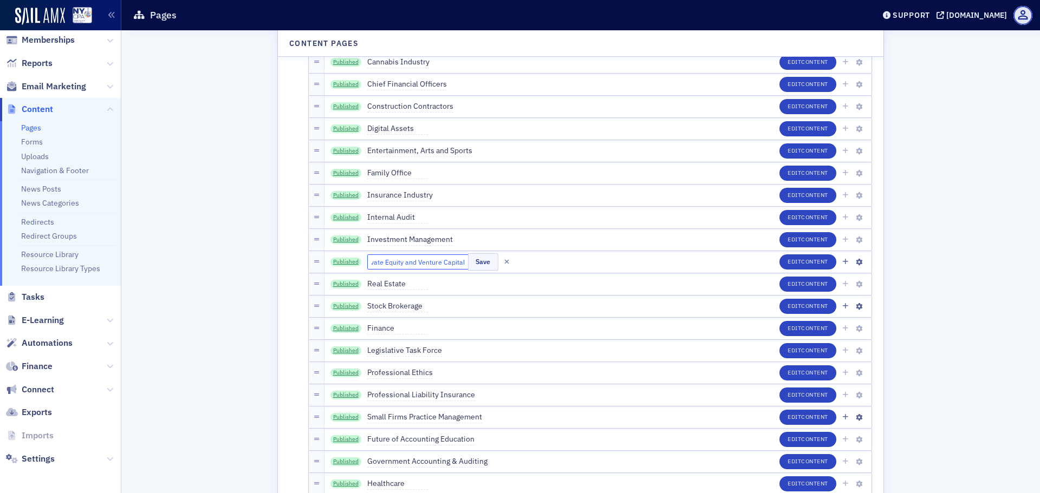
scroll to position [0, 0]
click at [504, 262] on icon "button" at bounding box center [506, 262] width 5 height 7
click at [348, 263] on link "Published" at bounding box center [345, 262] width 31 height 9
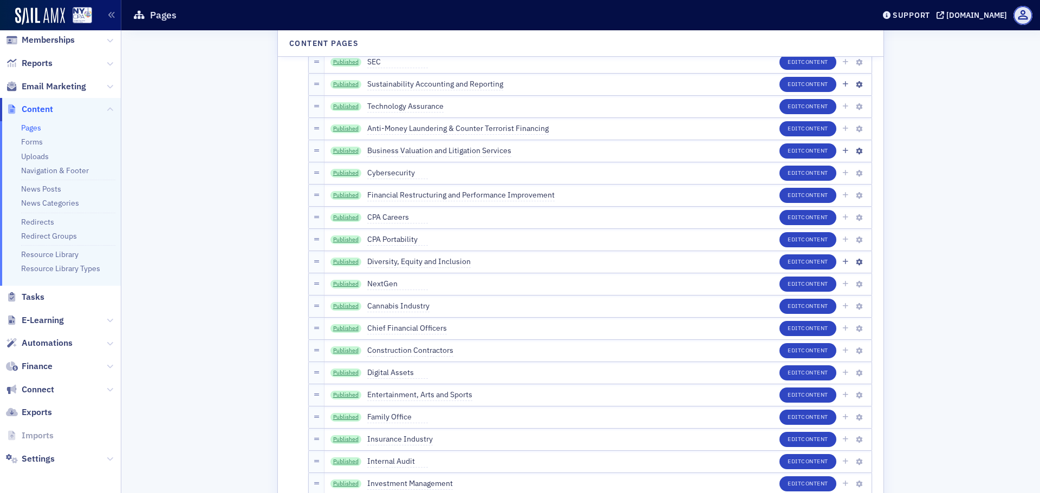
click at [413, 260] on span "Diversity, Equity and Inclusion" at bounding box center [418, 262] width 103 height 12
click at [413, 260] on input "Diversity, Equity and Inclusion" at bounding box center [418, 262] width 102 height 15
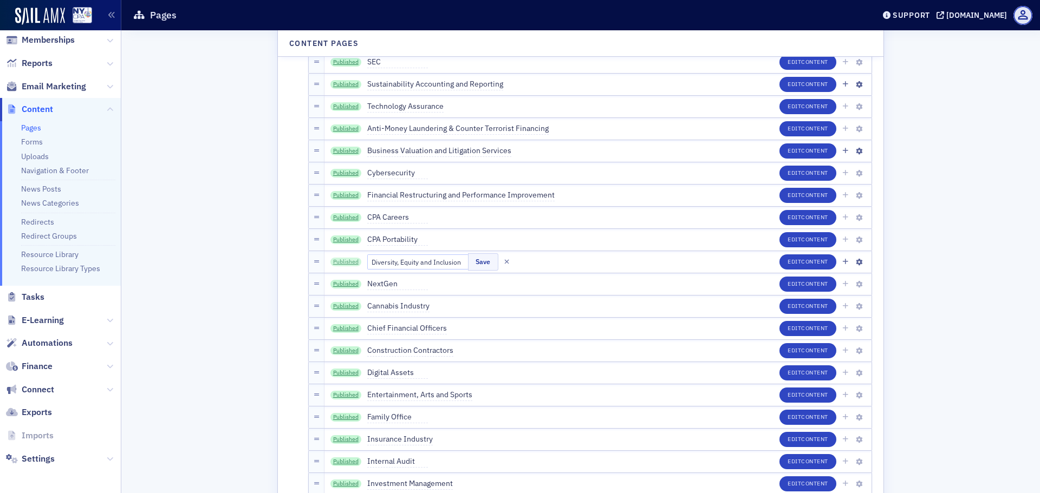
click at [342, 263] on link "Published" at bounding box center [345, 262] width 31 height 9
click at [387, 417] on span "Family Office" at bounding box center [397, 418] width 61 height 12
click at [388, 417] on input "Family Office" at bounding box center [418, 417] width 102 height 15
click at [405, 417] on input "Family Office" at bounding box center [418, 417] width 102 height 15
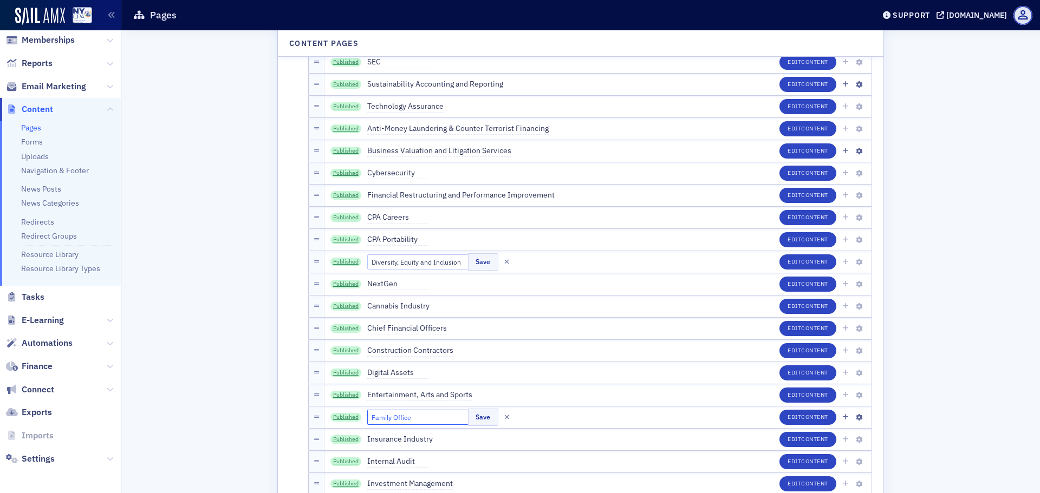
click at [405, 417] on input "Family Office" at bounding box center [418, 417] width 102 height 15
click at [504, 418] on icon "button" at bounding box center [506, 417] width 5 height 7
click at [342, 415] on link "Published" at bounding box center [345, 417] width 31 height 9
click at [502, 260] on button "button" at bounding box center [507, 262] width 10 height 10
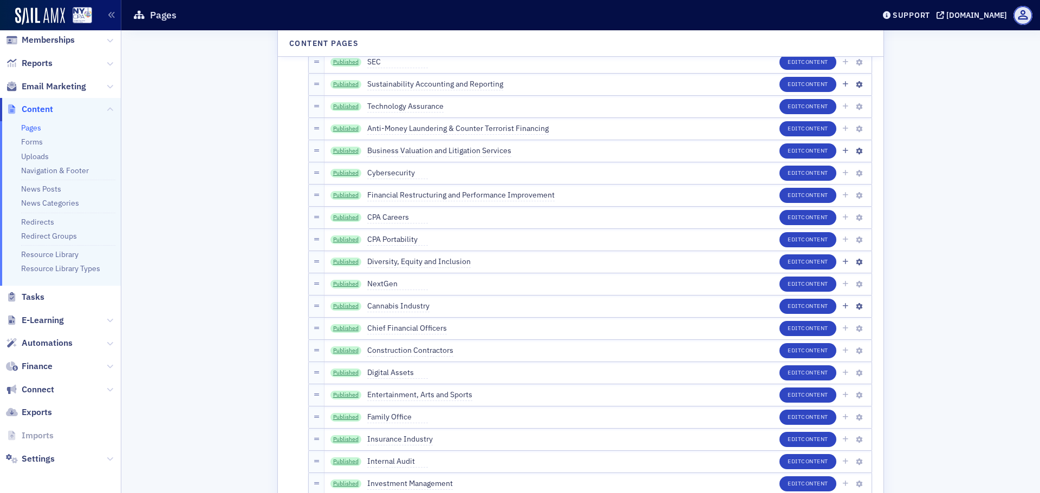
click at [418, 308] on span "Cannabis Industry" at bounding box center [398, 307] width 62 height 12
click at [418, 308] on input "Cannabis Industry" at bounding box center [418, 306] width 102 height 15
click at [504, 306] on icon "button" at bounding box center [506, 306] width 5 height 7
click at [349, 304] on link "Published" at bounding box center [345, 306] width 31 height 9
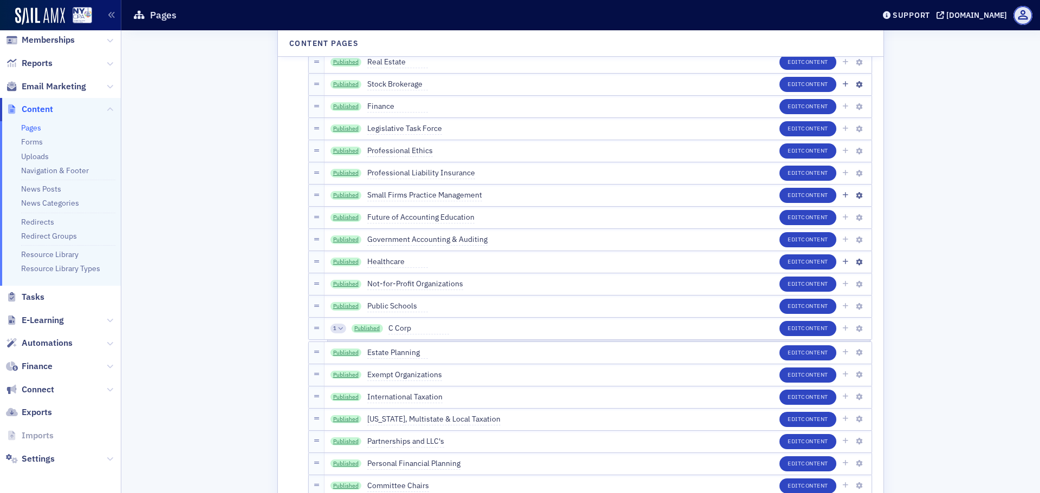
click at [383, 264] on span "Healthcare" at bounding box center [397, 262] width 61 height 12
click at [384, 261] on input "Healthcare" at bounding box center [418, 262] width 102 height 15
drag, startPoint x: 489, startPoint y: 264, endPoint x: 469, endPoint y: 263, distance: 20.1
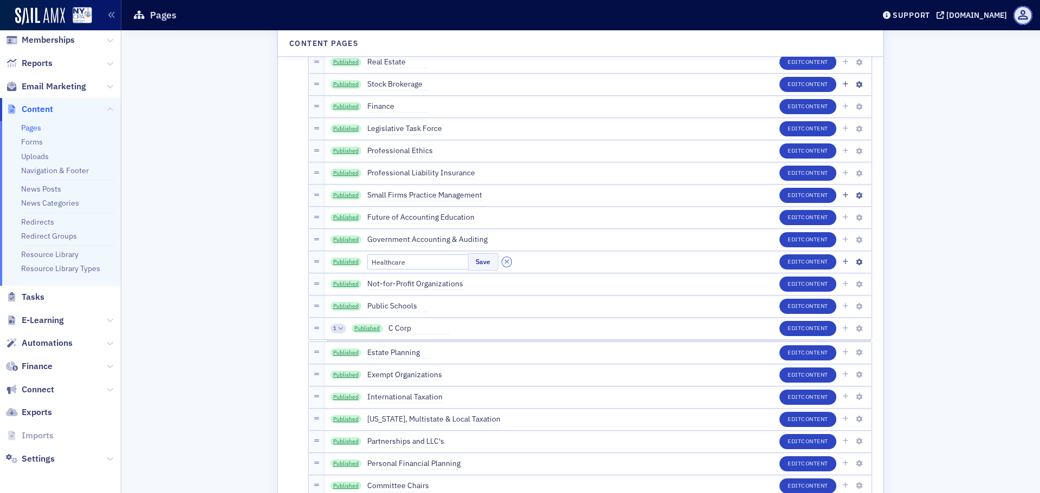
click at [504, 264] on icon "button" at bounding box center [506, 262] width 5 height 7
click at [341, 262] on link "Published" at bounding box center [345, 262] width 31 height 9
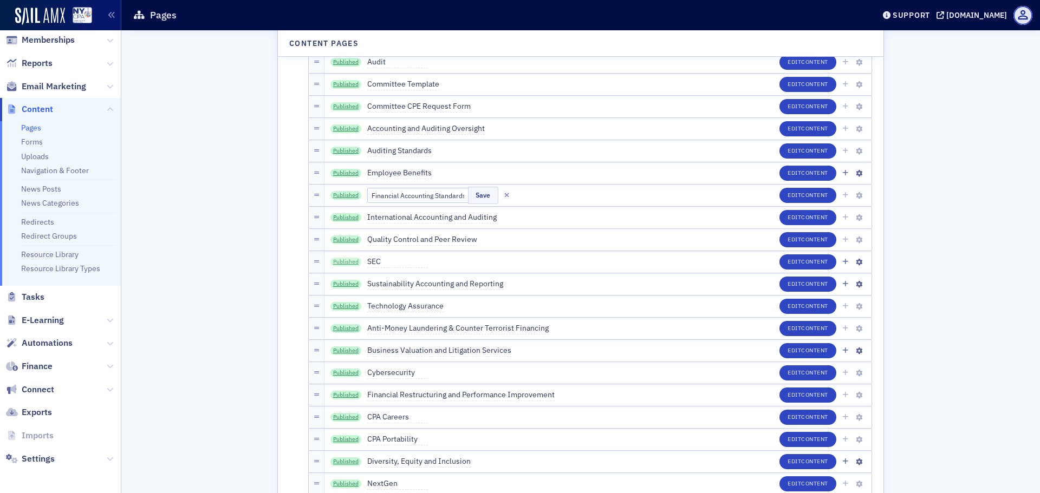
click at [349, 259] on link "Published" at bounding box center [345, 262] width 31 height 9
click at [504, 197] on icon "button" at bounding box center [506, 195] width 5 height 7
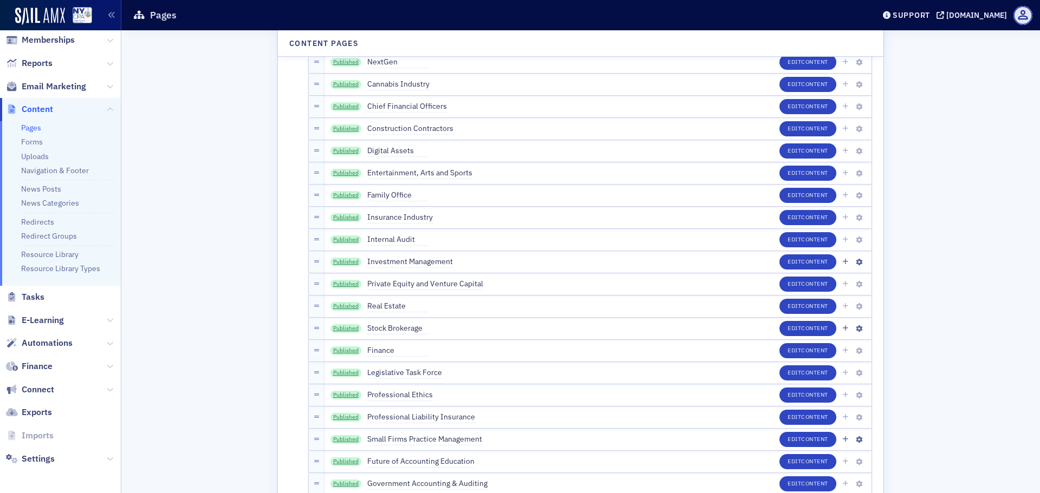
click at [417, 264] on span "Investment Management" at bounding box center [410, 262] width 86 height 12
click at [417, 264] on input "Investment Management" at bounding box center [418, 262] width 102 height 15
click at [337, 260] on link "Published" at bounding box center [345, 262] width 31 height 9
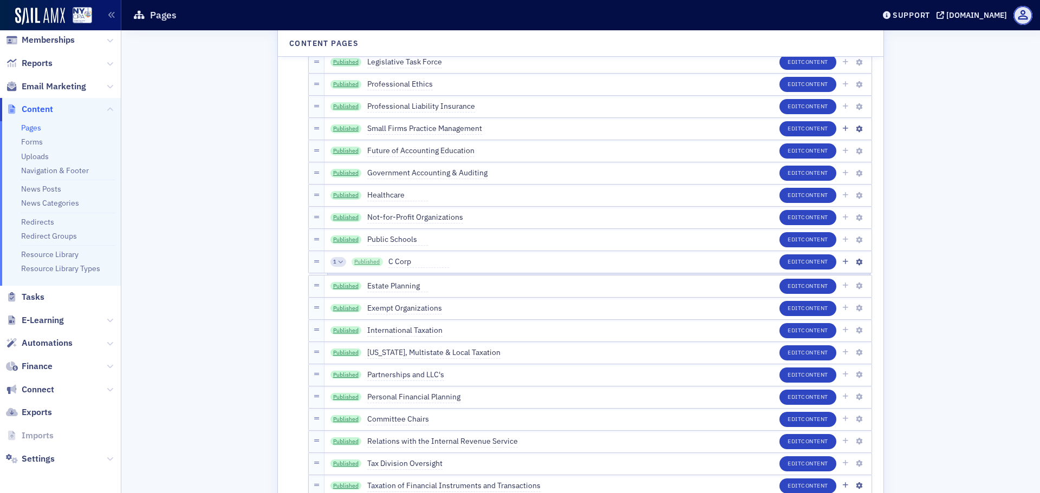
click at [368, 264] on link "Published" at bounding box center [367, 262] width 31 height 9
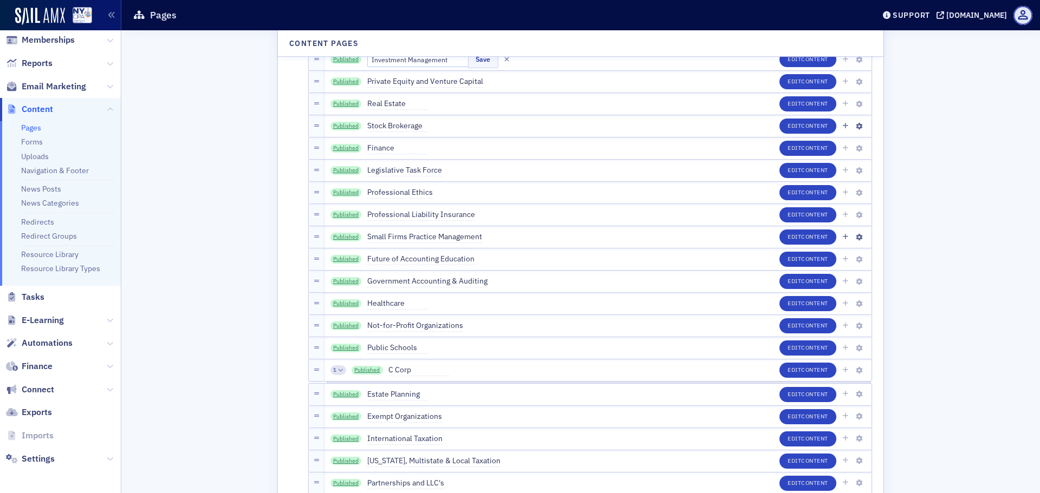
scroll to position [2318, 0]
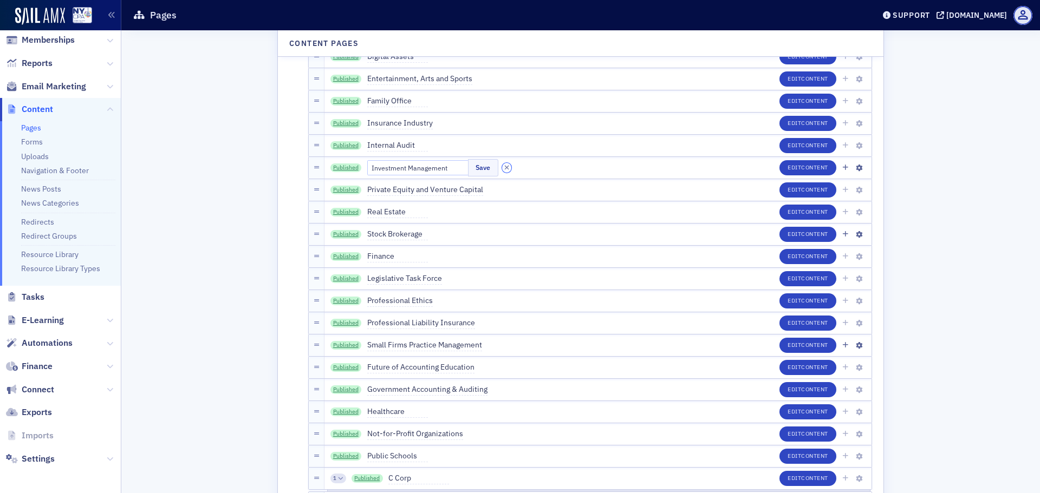
click at [504, 166] on icon "button" at bounding box center [506, 168] width 5 height 7
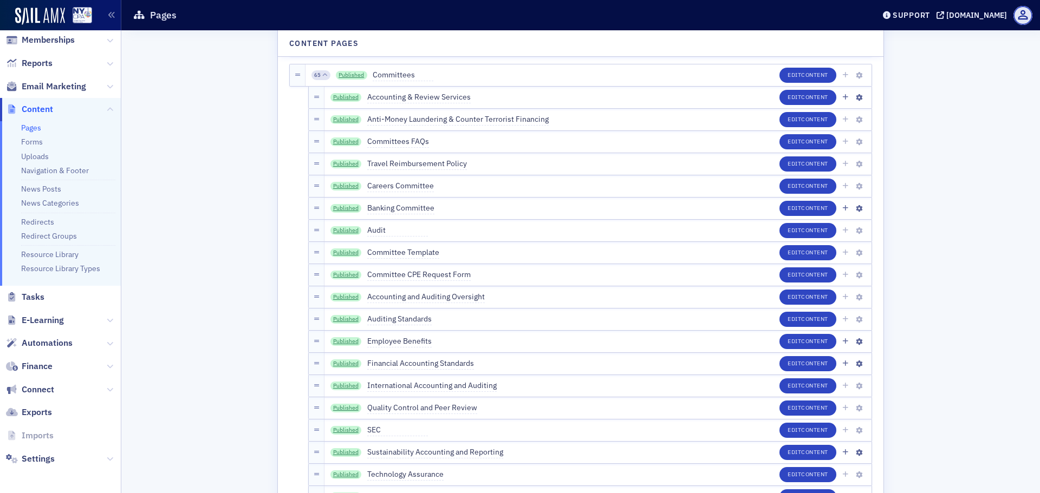
scroll to position [1614, 0]
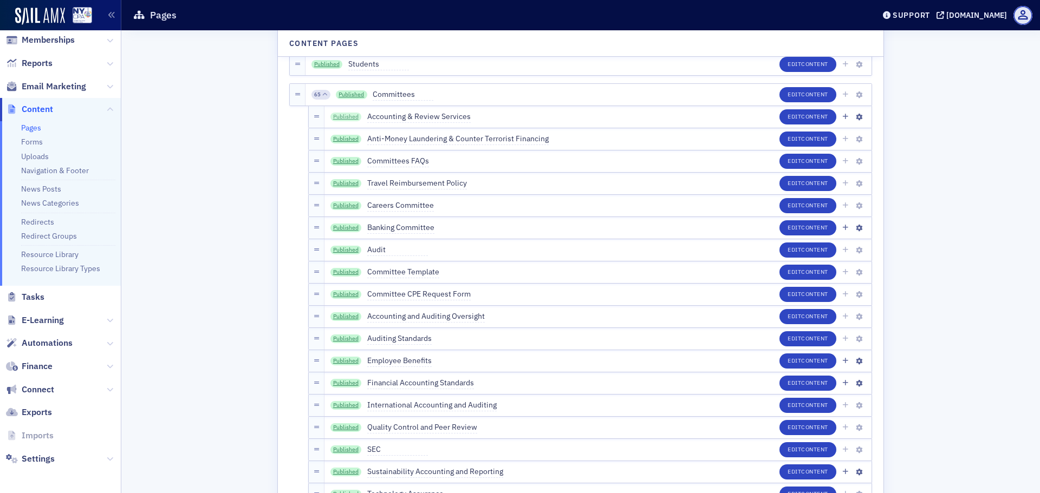
click at [341, 118] on link "Published" at bounding box center [345, 117] width 31 height 9
click at [346, 117] on link "Published" at bounding box center [345, 117] width 31 height 9
click at [347, 140] on link "Published" at bounding box center [345, 139] width 31 height 9
click at [398, 137] on span "Anti-Money Laundering & Counter Terrorist Financing" at bounding box center [457, 139] width 181 height 12
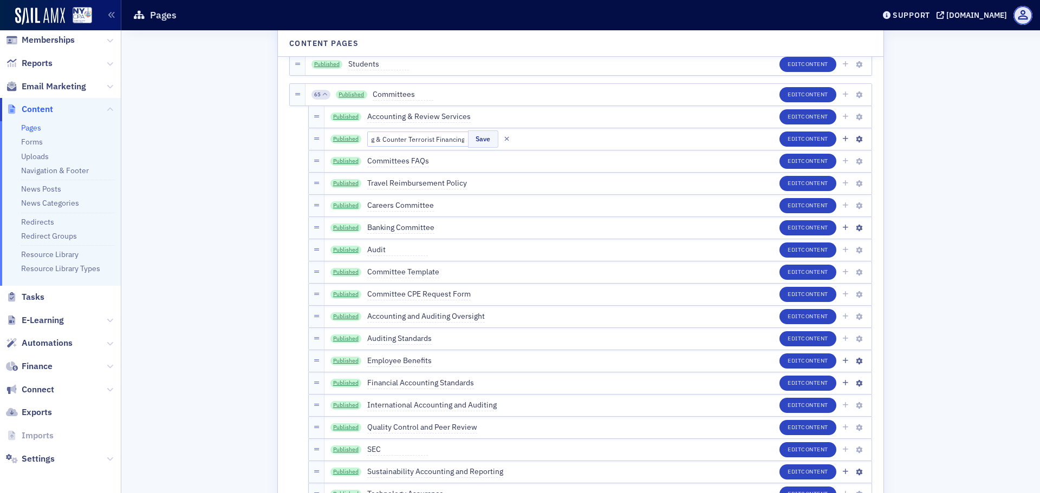
click at [398, 137] on input "Anti-Money Laundering & Counter Terrorist Financing" at bounding box center [418, 139] width 102 height 15
click at [502, 139] on button "button" at bounding box center [507, 139] width 10 height 10
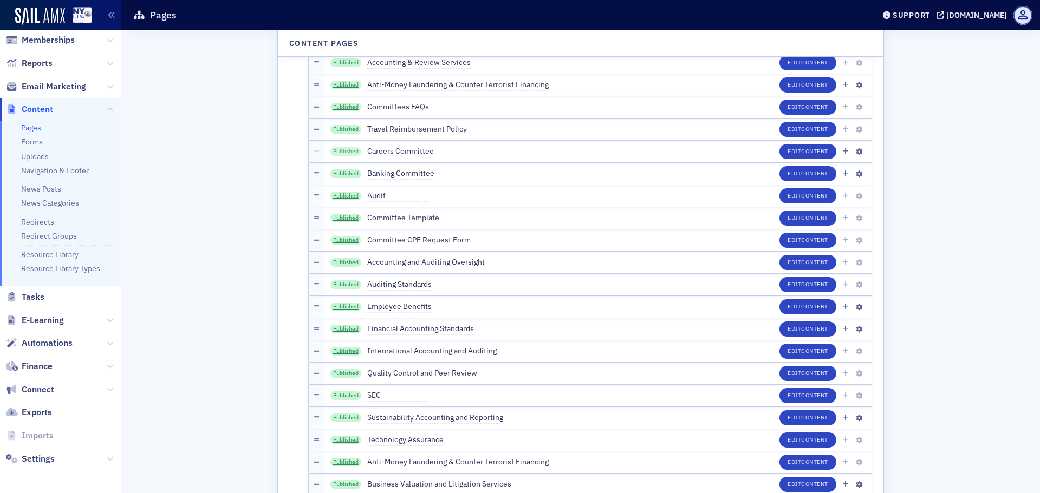
click at [347, 150] on link "Published" at bounding box center [345, 151] width 31 height 9
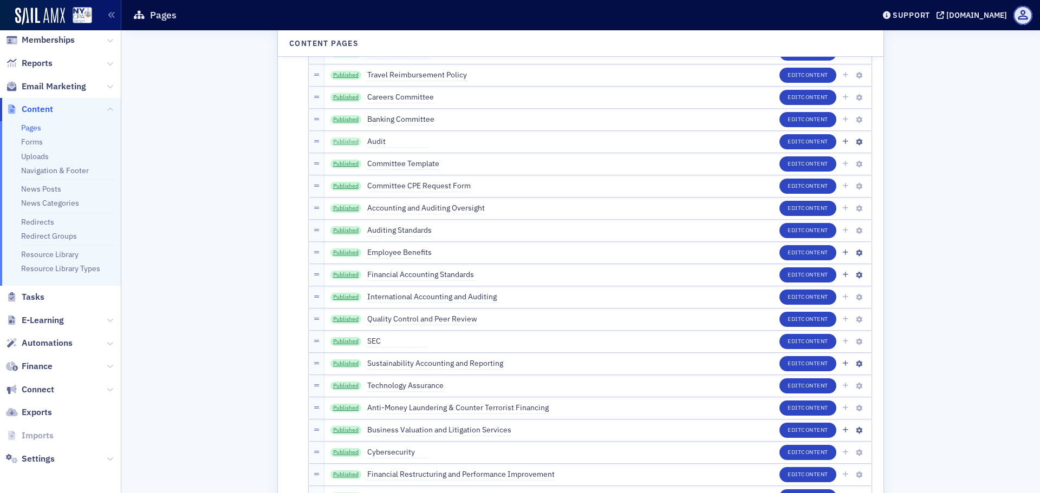
click at [350, 140] on link "Published" at bounding box center [345, 142] width 31 height 9
click at [406, 210] on span "Accounting and Auditing Oversight" at bounding box center [426, 209] width 118 height 12
click at [406, 210] on input "Accounting and Auditing Oversight" at bounding box center [418, 208] width 102 height 15
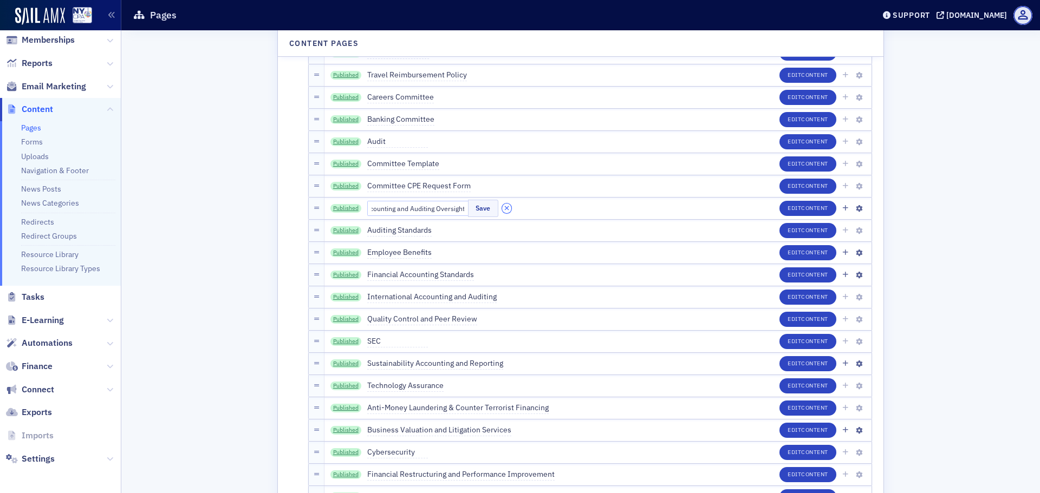
click at [504, 208] on icon "button" at bounding box center [506, 208] width 5 height 7
click at [343, 209] on link "Published" at bounding box center [345, 208] width 31 height 9
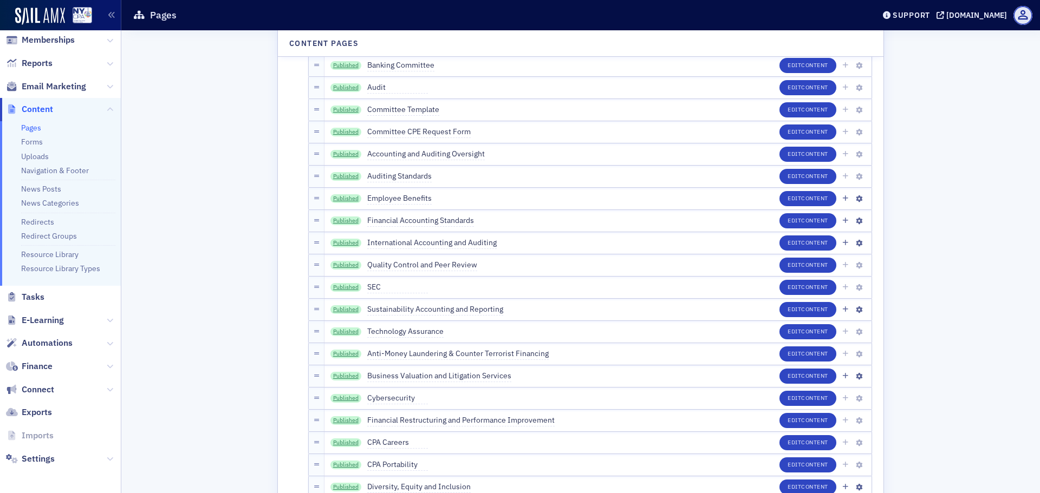
scroll to position [1831, 0]
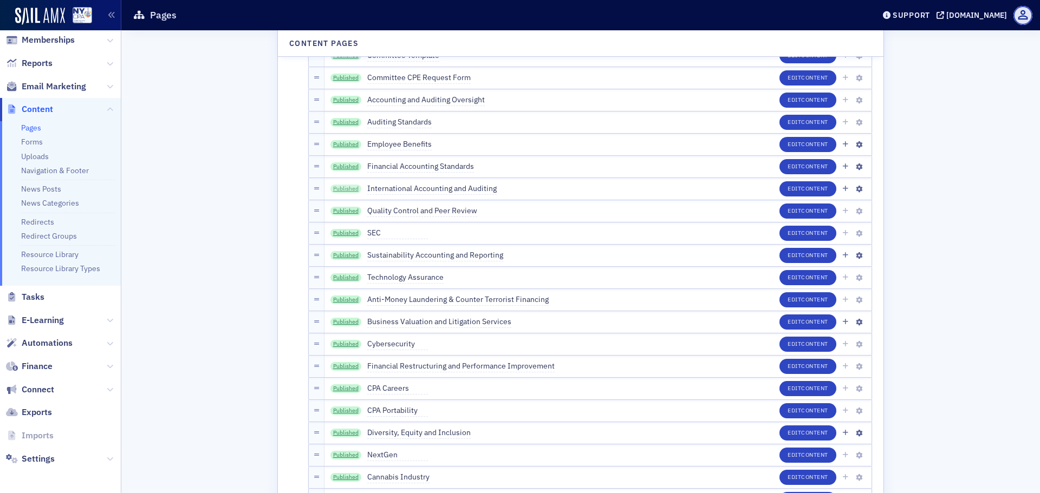
click at [339, 187] on link "Published" at bounding box center [345, 189] width 31 height 9
click at [342, 209] on link "Published" at bounding box center [345, 211] width 31 height 9
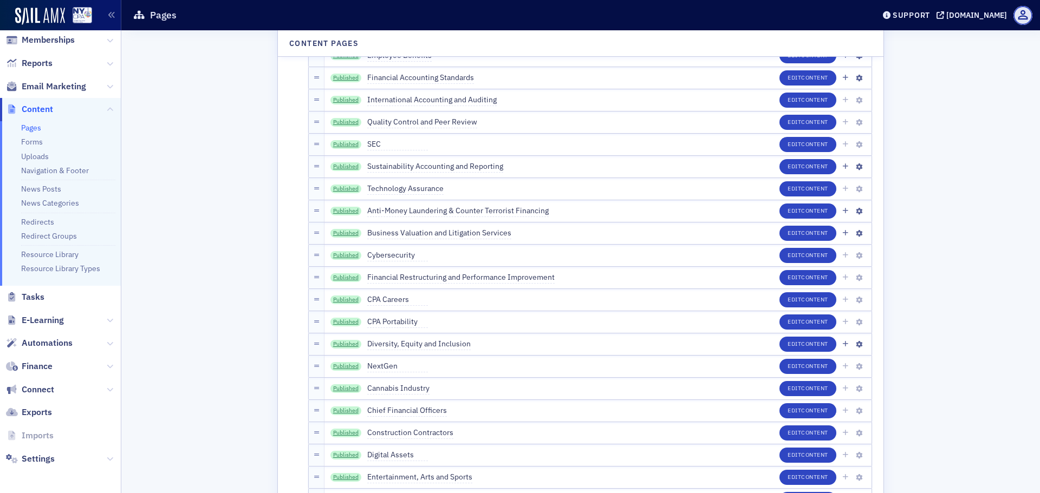
scroll to position [1939, 0]
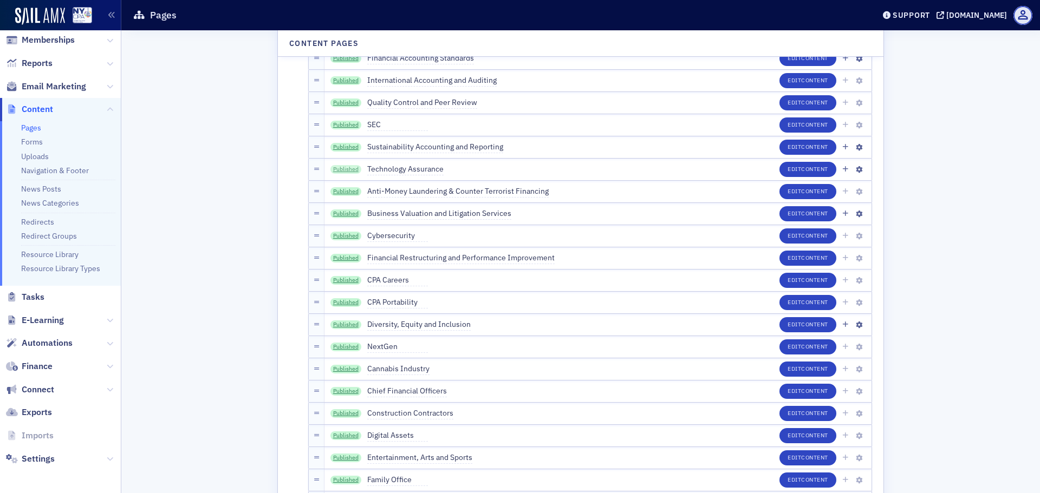
click at [345, 170] on link "Published" at bounding box center [345, 169] width 31 height 9
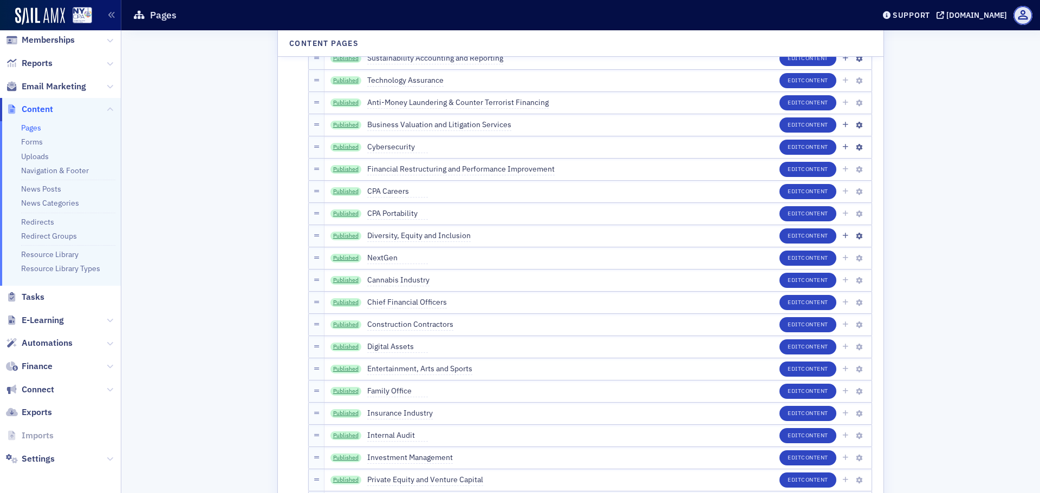
scroll to position [2048, 0]
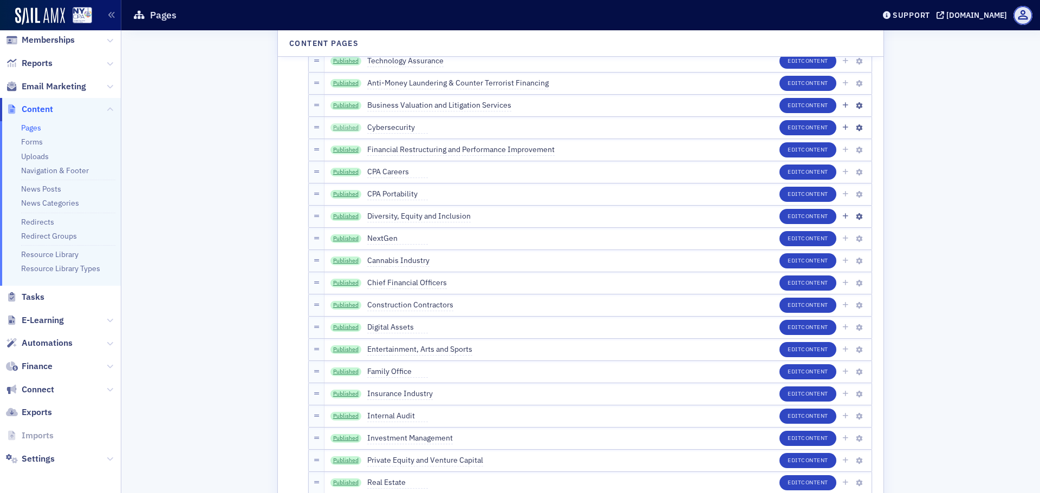
click at [343, 128] on link "Published" at bounding box center [345, 128] width 31 height 9
click at [418, 152] on span "Financial Restructuring and Performance Improvement" at bounding box center [460, 150] width 187 height 12
click at [418, 152] on input "Financial Restructuring and Performance Improvement" at bounding box center [418, 149] width 102 height 15
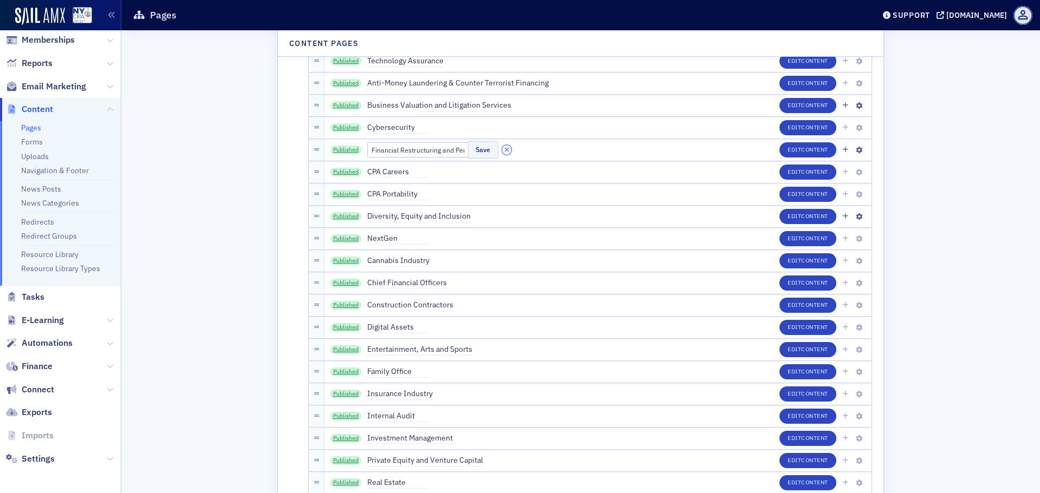
click at [504, 147] on icon "button" at bounding box center [506, 150] width 5 height 7
click at [345, 146] on link "Published" at bounding box center [345, 150] width 31 height 9
click at [341, 171] on link "Published" at bounding box center [345, 172] width 31 height 9
click at [395, 193] on span "CPA Portability" at bounding box center [397, 195] width 61 height 12
click at [395, 193] on input "CPA Portability" at bounding box center [418, 194] width 102 height 15
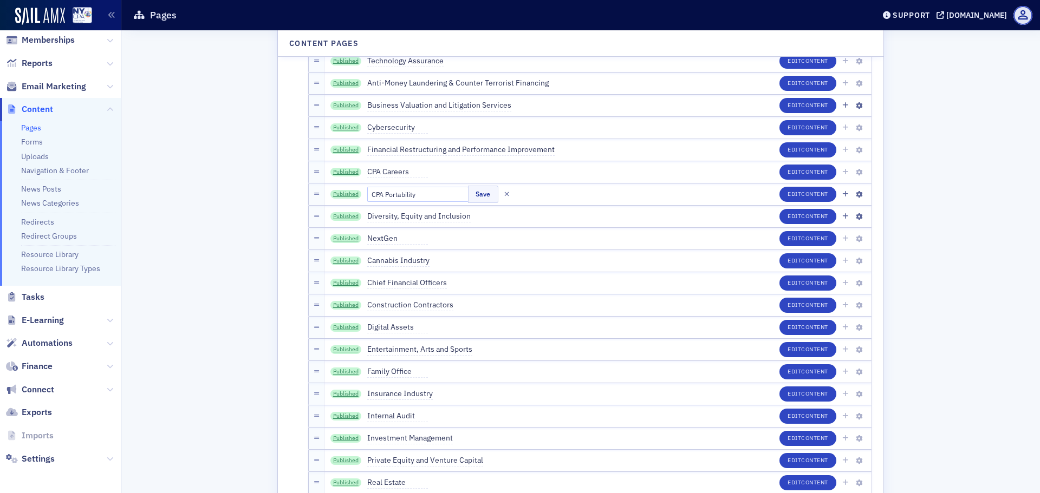
click at [395, 193] on input "CPA Portability" at bounding box center [418, 194] width 102 height 15
click at [502, 196] on button "button" at bounding box center [507, 195] width 10 height 10
click at [342, 195] on link "Published" at bounding box center [345, 194] width 31 height 9
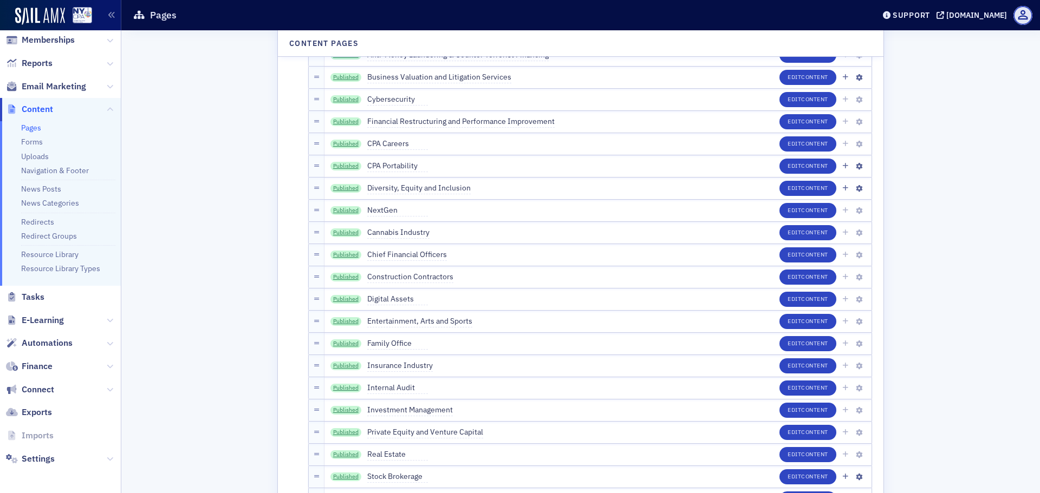
scroll to position [2102, 0]
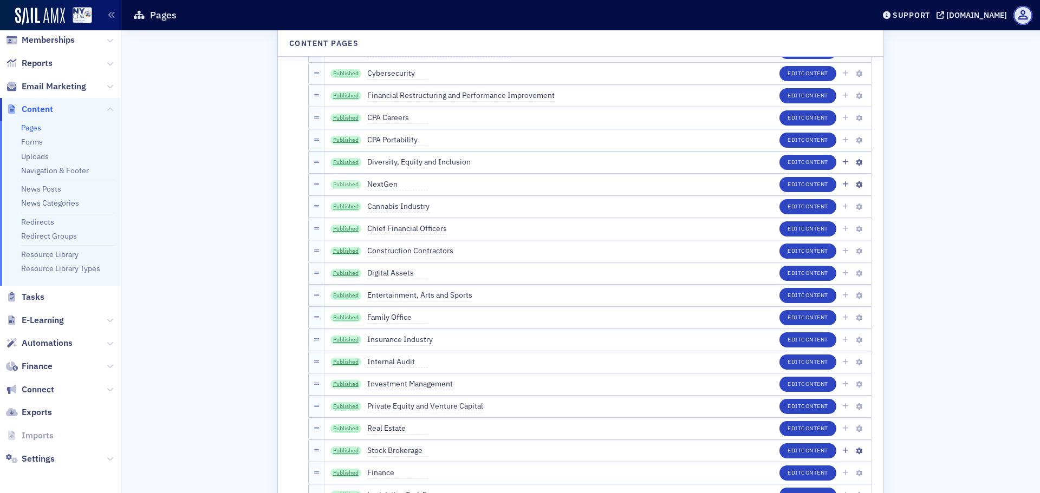
click at [336, 184] on link "Published" at bounding box center [345, 184] width 31 height 9
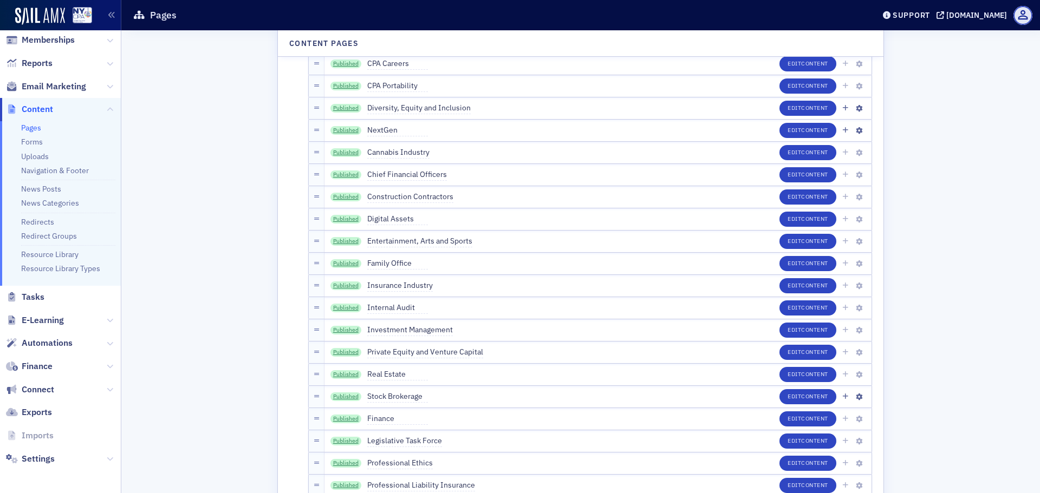
scroll to position [2210, 0]
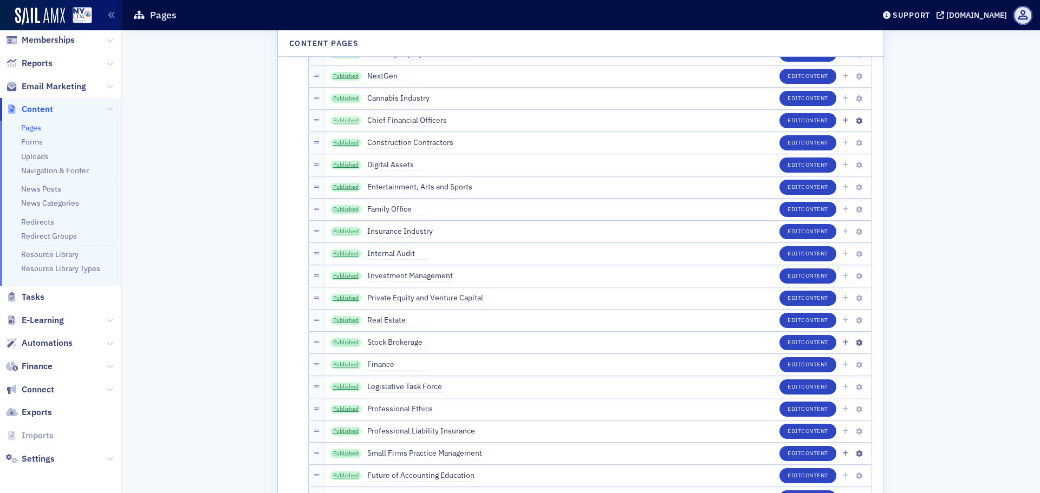
click at [342, 123] on link "Published" at bounding box center [345, 120] width 31 height 9
click at [374, 140] on span "Construction Contractors" at bounding box center [410, 143] width 86 height 12
click at [387, 144] on input "Construction Contractors" at bounding box center [418, 142] width 102 height 15
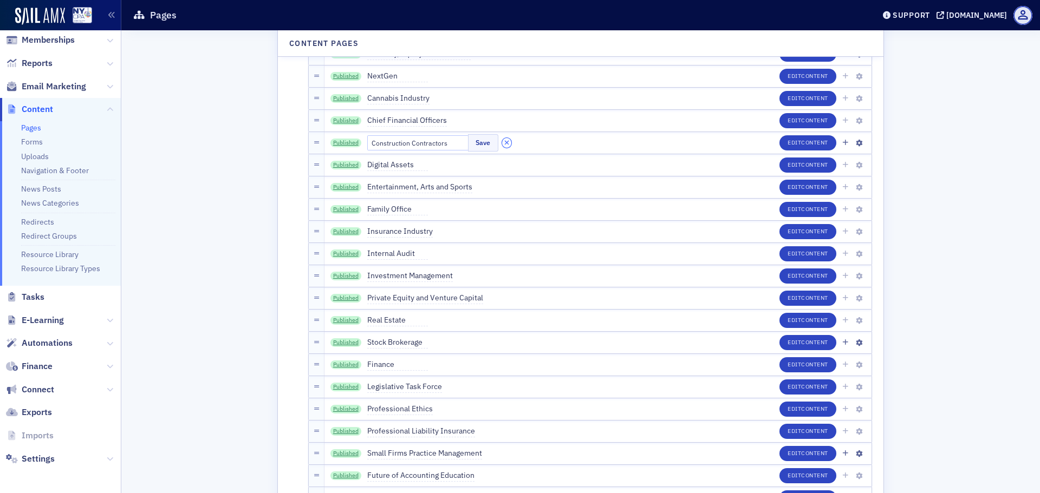
click at [504, 141] on icon "button" at bounding box center [506, 143] width 5 height 7
click at [345, 140] on link "Published" at bounding box center [345, 143] width 31 height 9
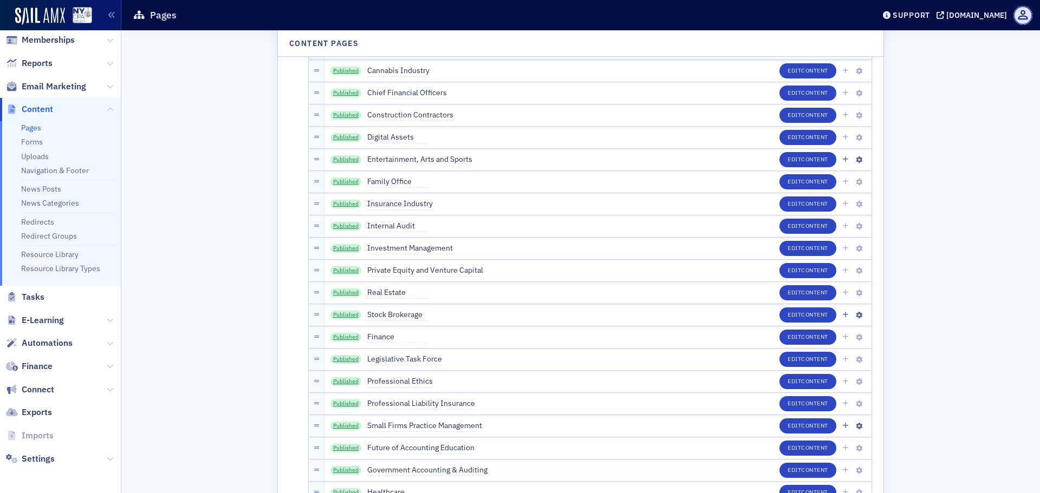
scroll to position [2264, 0]
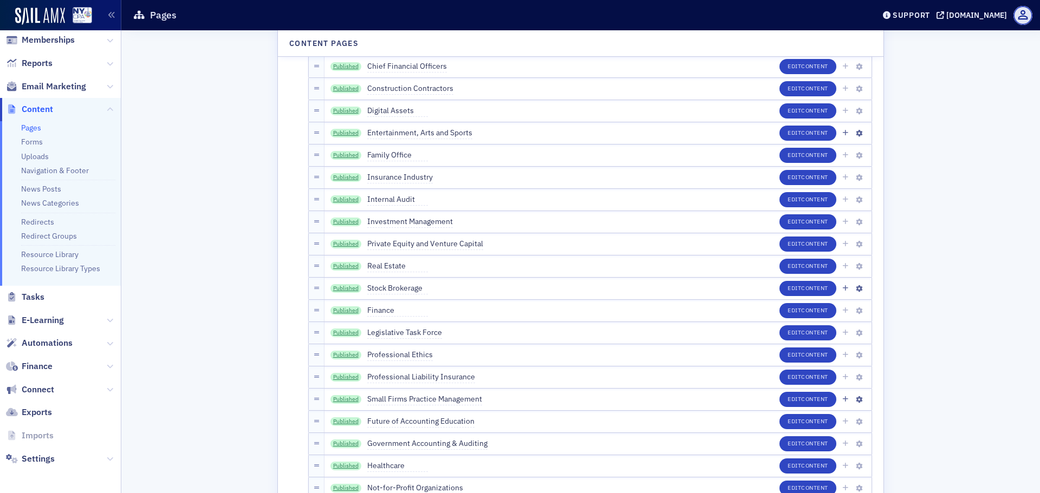
click at [380, 132] on span "Entertainment, Arts and Sports" at bounding box center [419, 133] width 105 height 12
click at [387, 133] on input "Entertainment, Arts and Sports" at bounding box center [418, 133] width 102 height 15
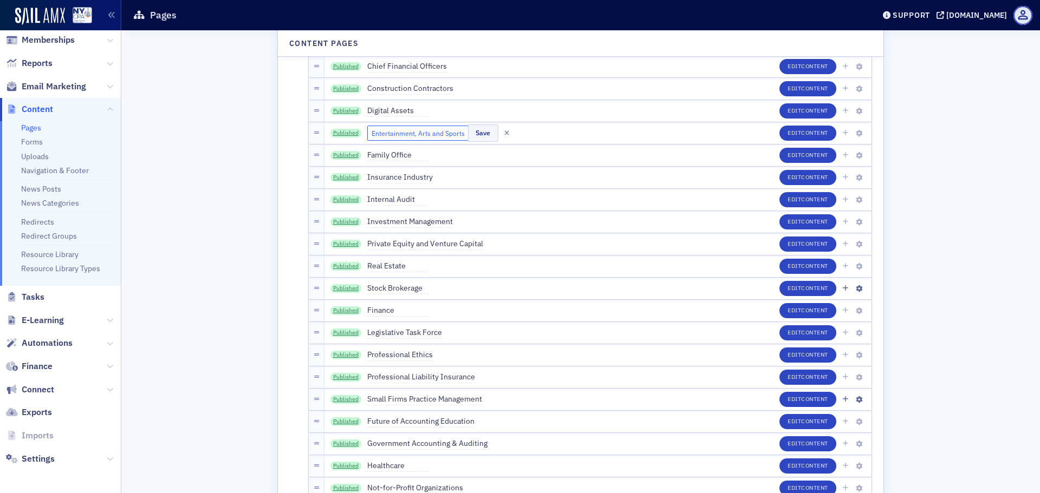
scroll to position [0, 0]
click at [504, 130] on icon "button" at bounding box center [506, 133] width 5 height 7
click at [333, 134] on link "Published" at bounding box center [345, 133] width 31 height 9
click at [347, 177] on link "Published" at bounding box center [345, 177] width 31 height 9
click at [342, 200] on link "Published" at bounding box center [345, 200] width 31 height 9
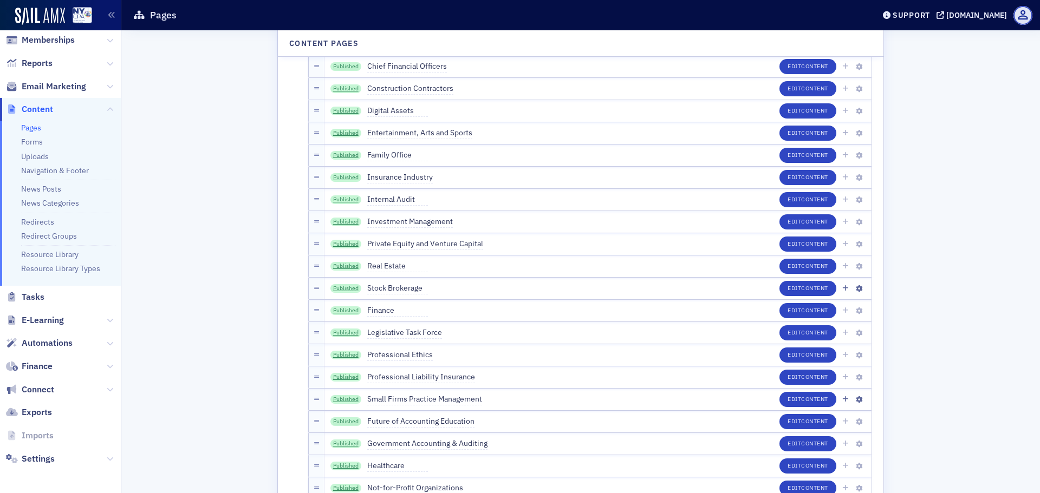
click at [904, 268] on div "Content Pages 5 Published About FAE Edit Content Published Conferences Edit Con…" at bounding box center [581, 439] width 904 height 5347
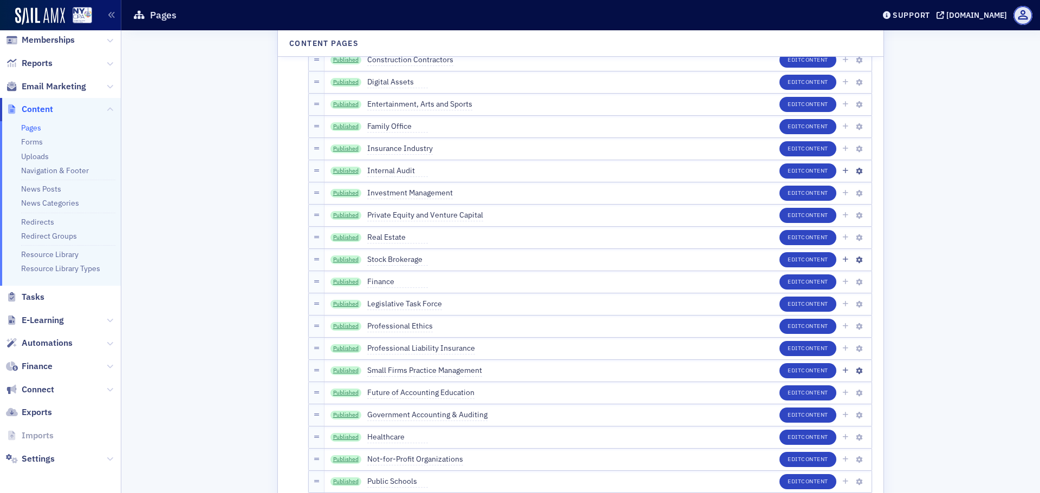
scroll to position [2318, 0]
